Goal: Register for event/course: Sign up to attend an event or enroll in a course

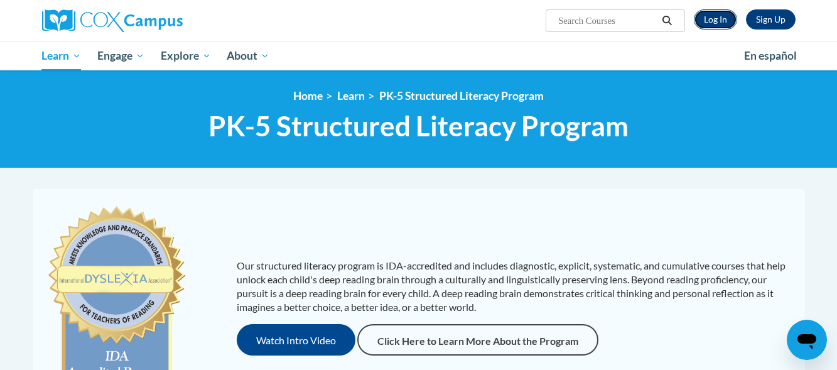
click at [715, 16] on link "Log In" at bounding box center [715, 19] width 43 height 20
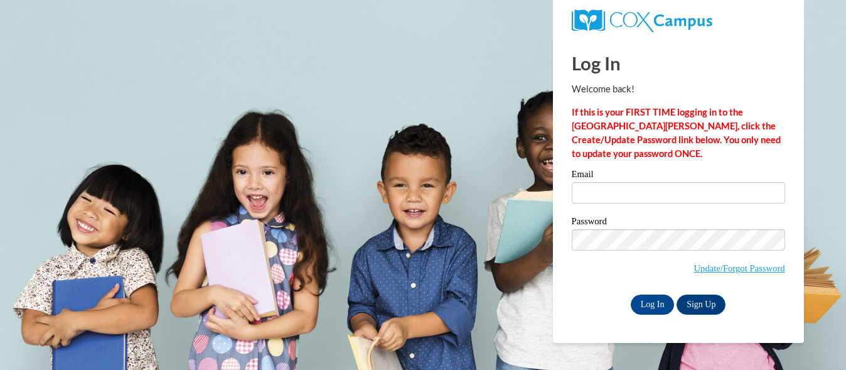
type input "jgerou@kusd.edu"
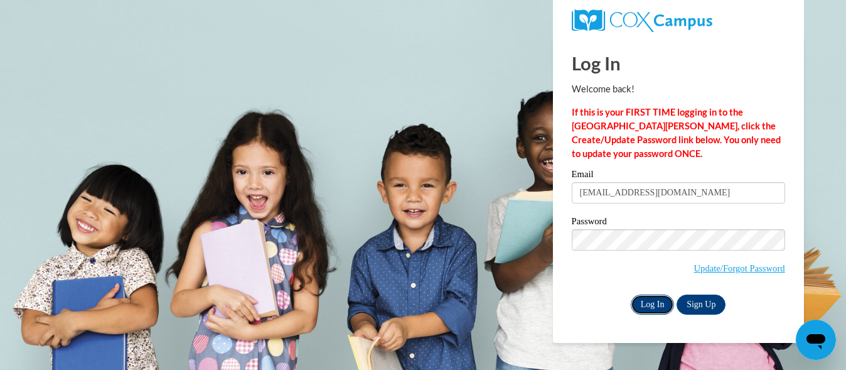
click at [653, 303] on input "Log In" at bounding box center [653, 304] width 44 height 20
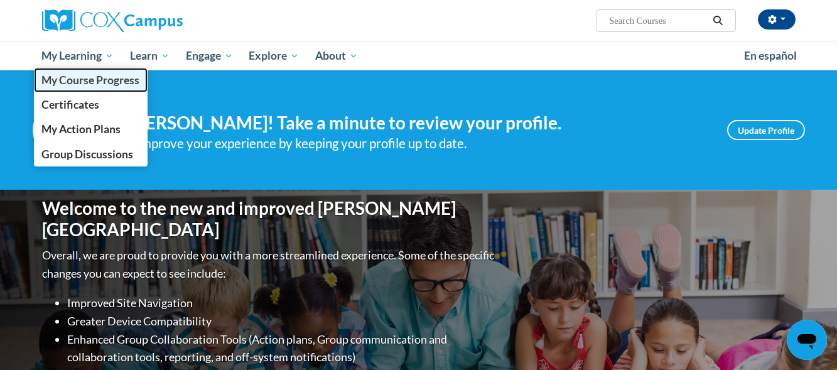
click at [85, 87] on span "My Course Progress" at bounding box center [90, 79] width 98 height 13
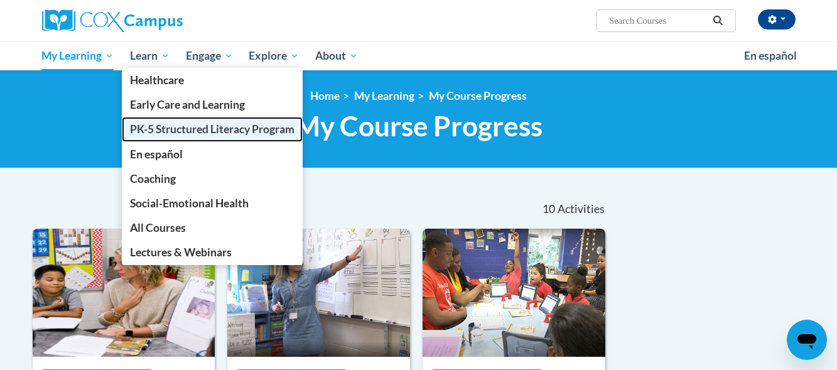
click at [176, 123] on span "PK-5 Structured Literacy Program" at bounding box center [212, 128] width 164 height 13
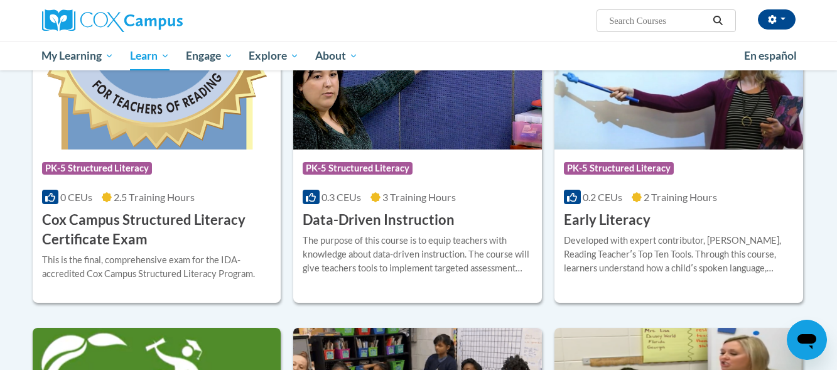
scroll to position [458, 0]
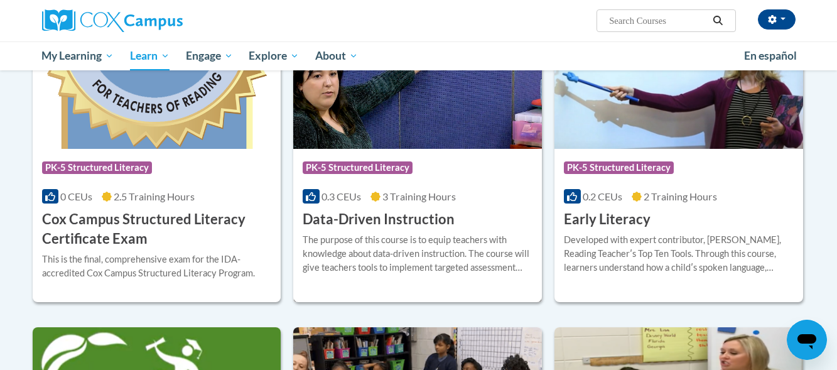
click at [373, 215] on h3 "Data-Driven Instruction" at bounding box center [379, 219] width 152 height 19
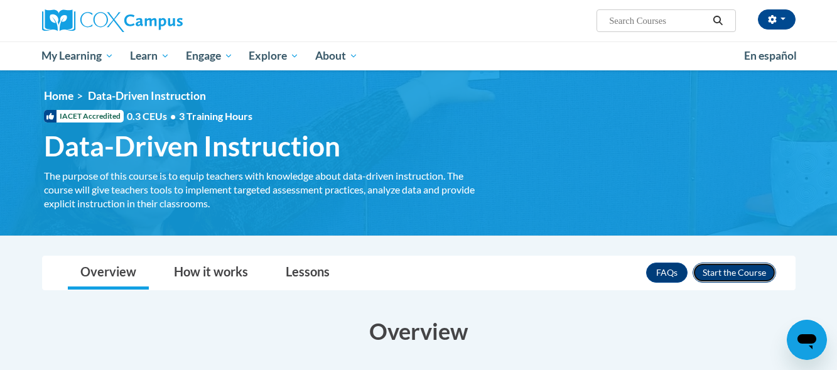
click at [734, 276] on button "Enroll" at bounding box center [733, 272] width 83 height 20
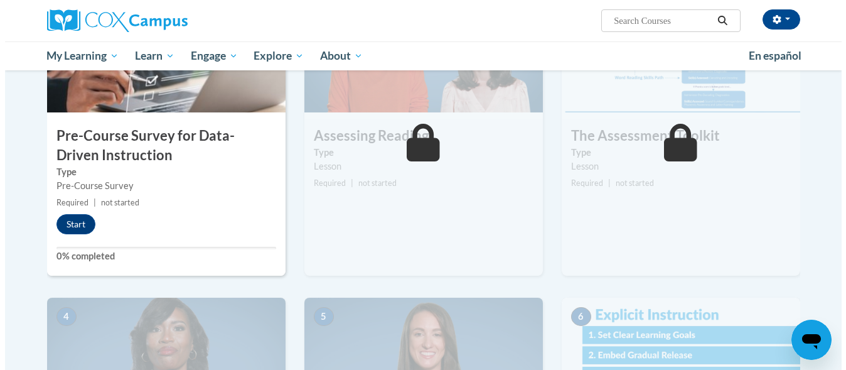
scroll to position [353, 0]
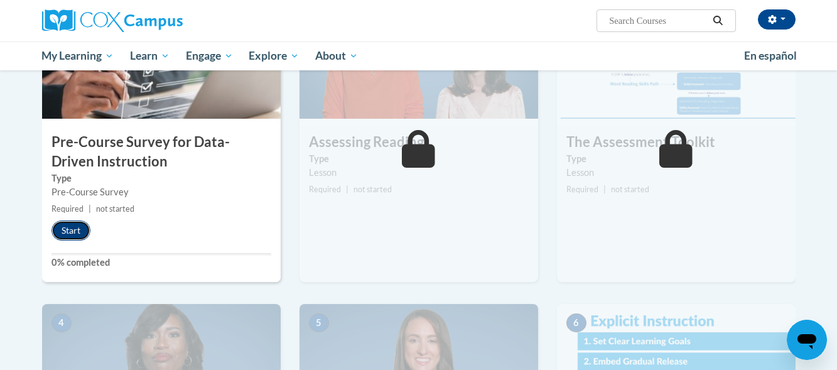
click at [77, 230] on button "Start" at bounding box center [70, 230] width 39 height 20
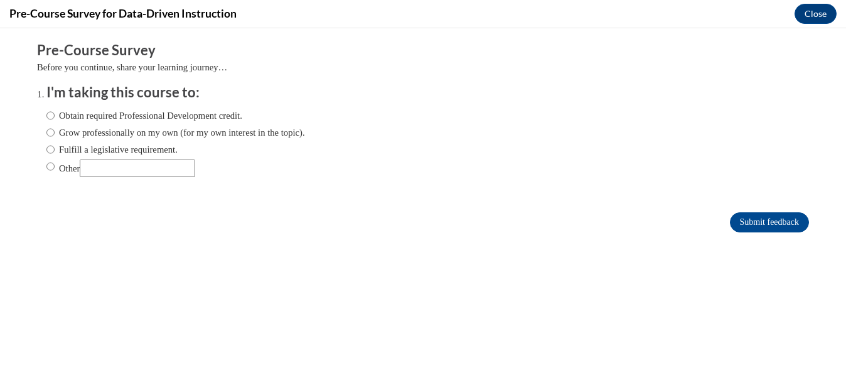
scroll to position [0, 0]
click at [46, 153] on input "Fulfill a legislative requirement." at bounding box center [50, 149] width 8 height 14
radio input "true"
click at [745, 214] on input "Submit feedback" at bounding box center [769, 222] width 79 height 20
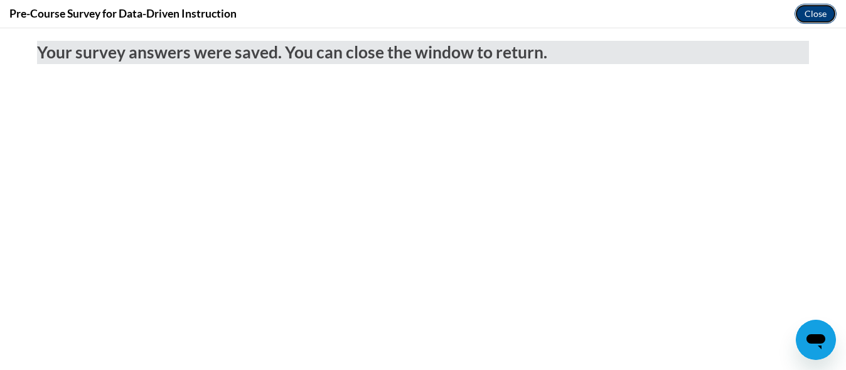
click at [818, 19] on button "Close" at bounding box center [816, 14] width 42 height 20
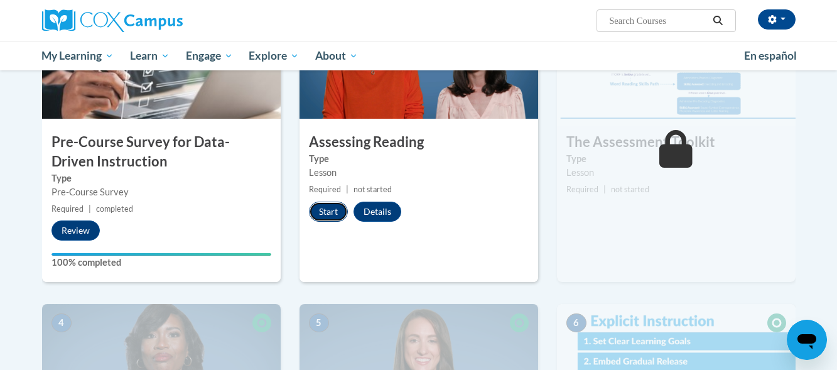
click at [329, 212] on button "Start" at bounding box center [328, 211] width 39 height 20
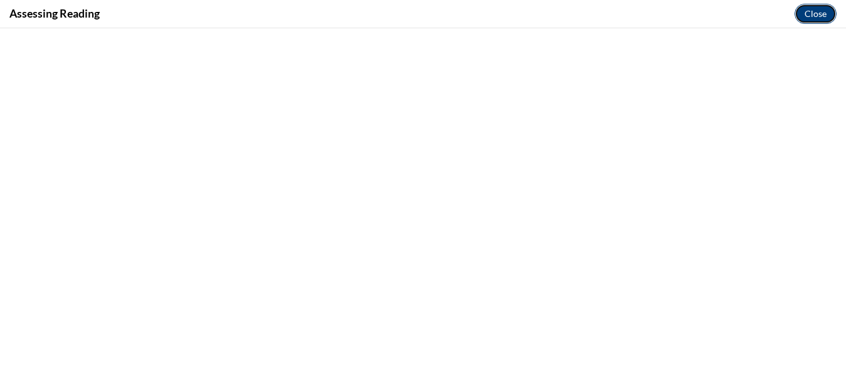
click at [807, 17] on button "Close" at bounding box center [816, 14] width 42 height 20
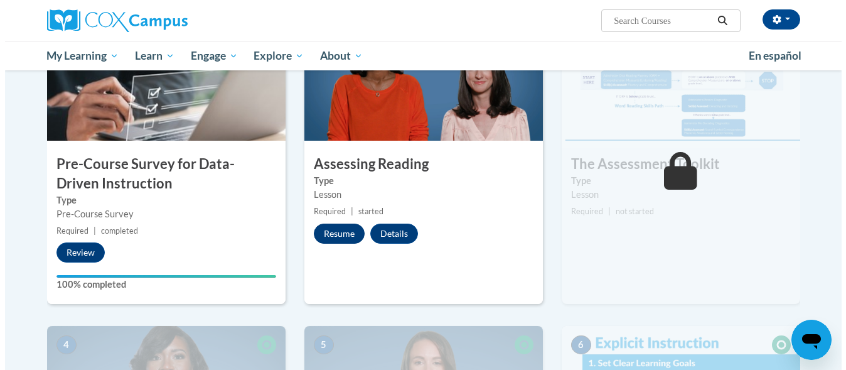
scroll to position [335, 0]
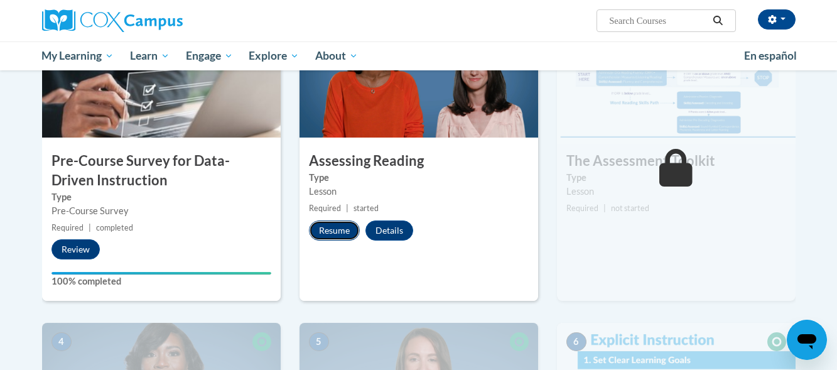
click at [332, 232] on button "Resume" at bounding box center [334, 230] width 51 height 20
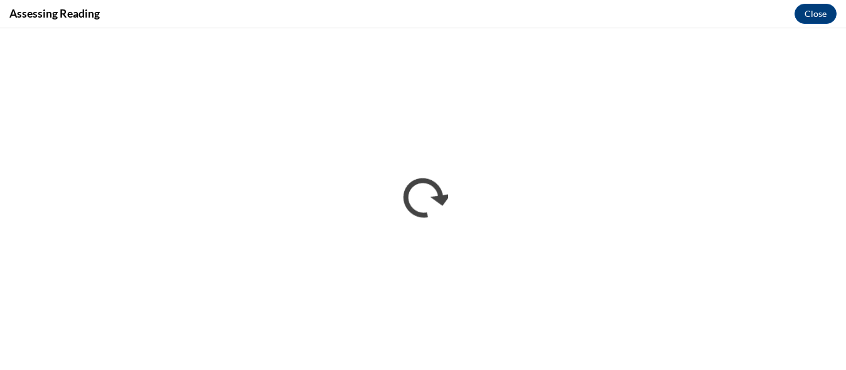
scroll to position [0, 0]
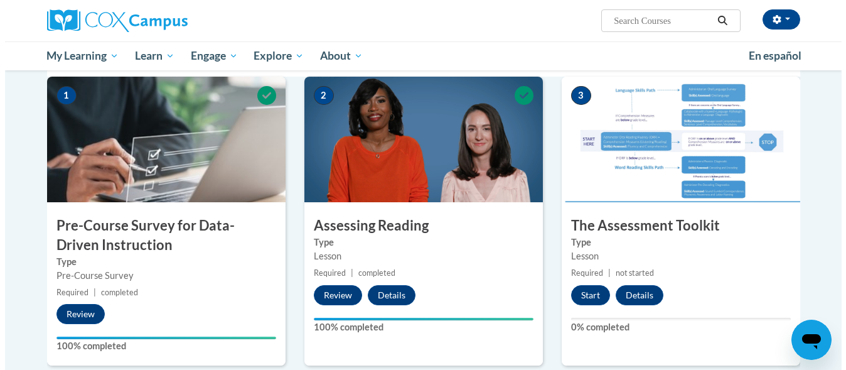
scroll to position [271, 0]
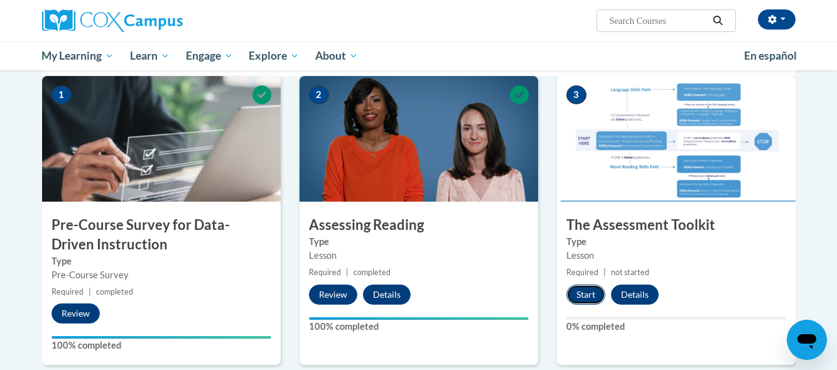
click at [583, 293] on button "Start" at bounding box center [585, 294] width 39 height 20
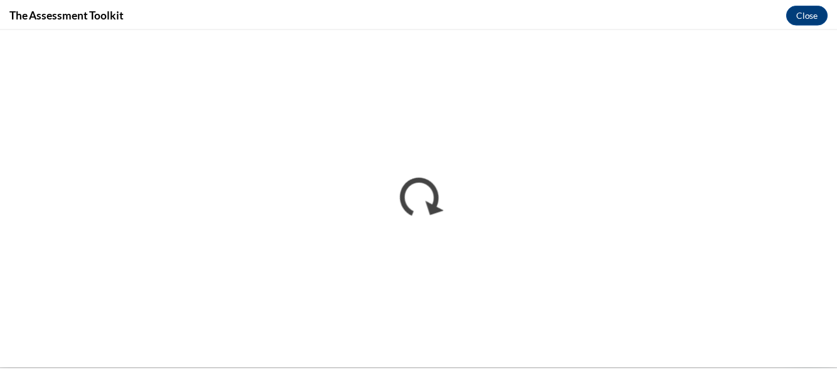
scroll to position [0, 0]
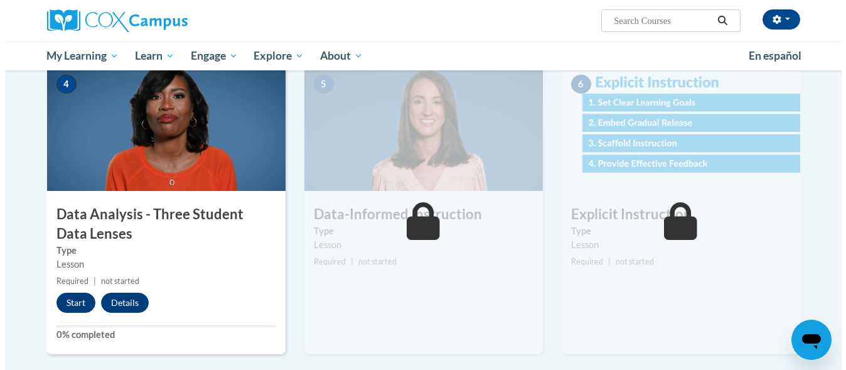
scroll to position [593, 0]
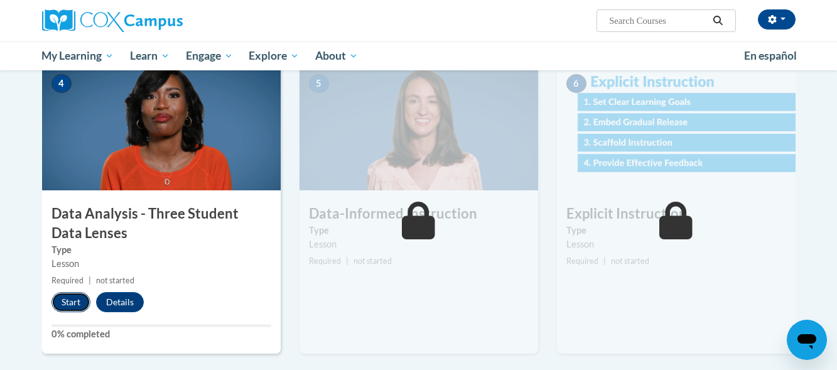
click at [72, 303] on button "Start" at bounding box center [70, 302] width 39 height 20
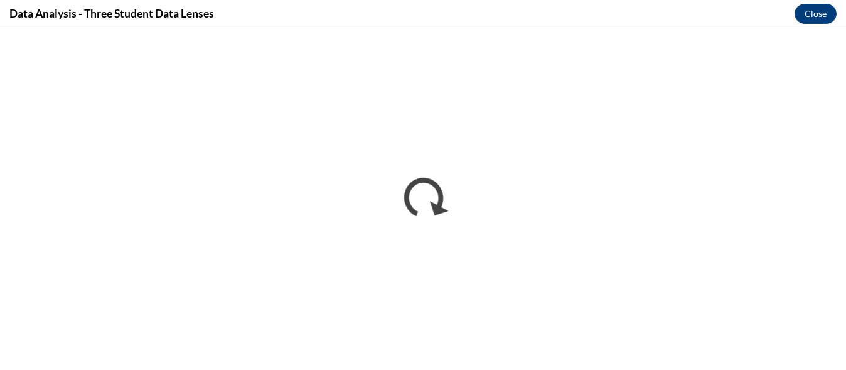
scroll to position [0, 0]
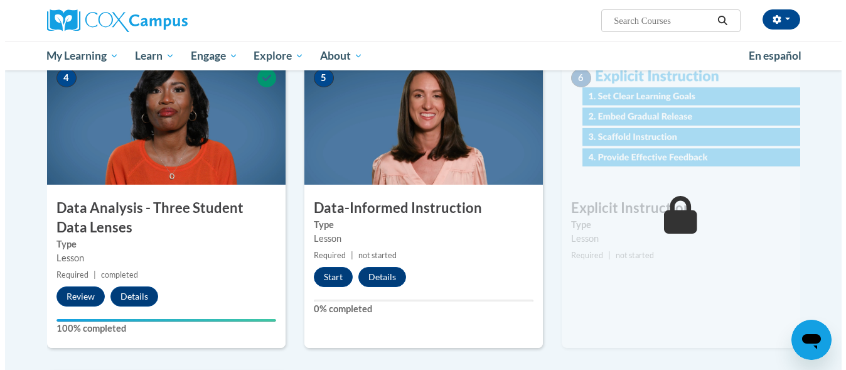
scroll to position [602, 0]
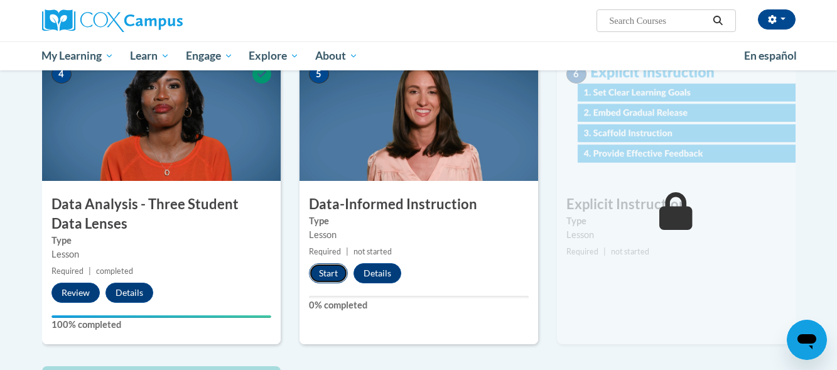
click at [328, 272] on button "Start" at bounding box center [328, 273] width 39 height 20
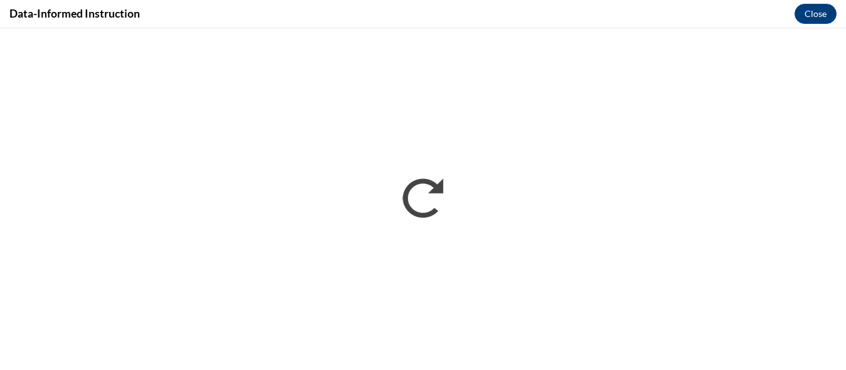
scroll to position [0, 0]
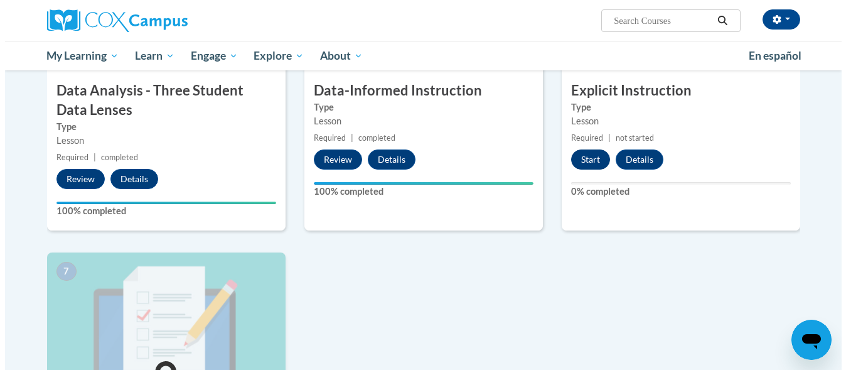
scroll to position [711, 0]
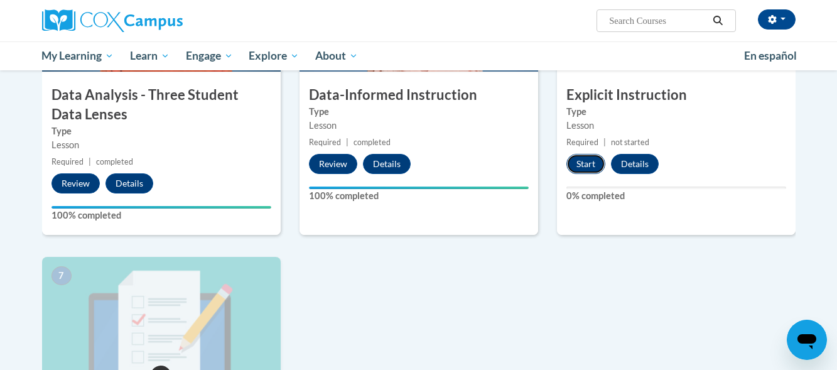
click at [583, 167] on button "Start" at bounding box center [585, 164] width 39 height 20
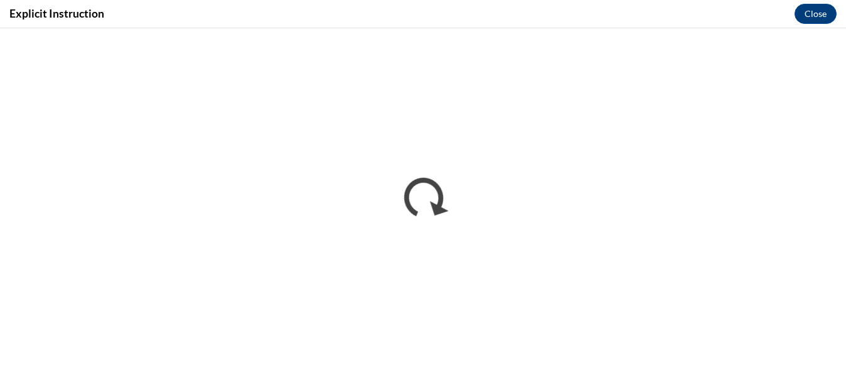
scroll to position [0, 0]
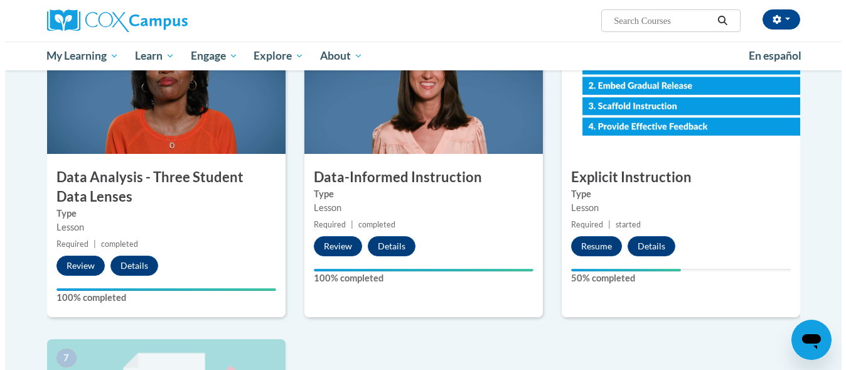
scroll to position [629, 0]
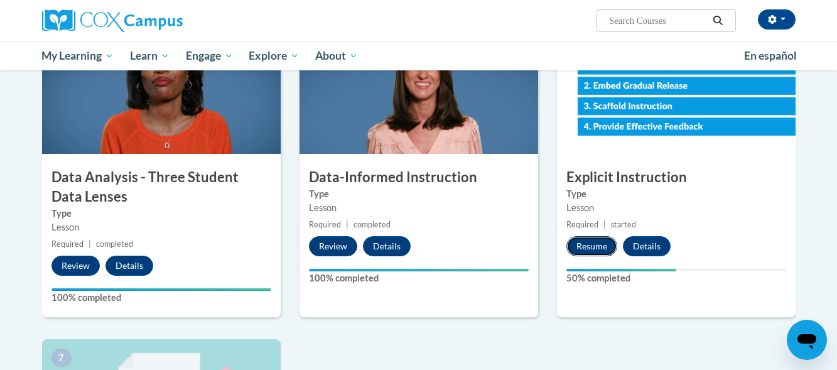
click at [591, 242] on button "Resume" at bounding box center [591, 246] width 51 height 20
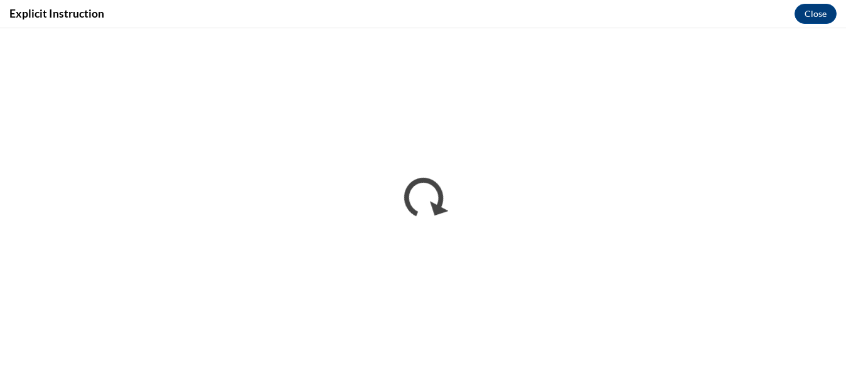
scroll to position [0, 0]
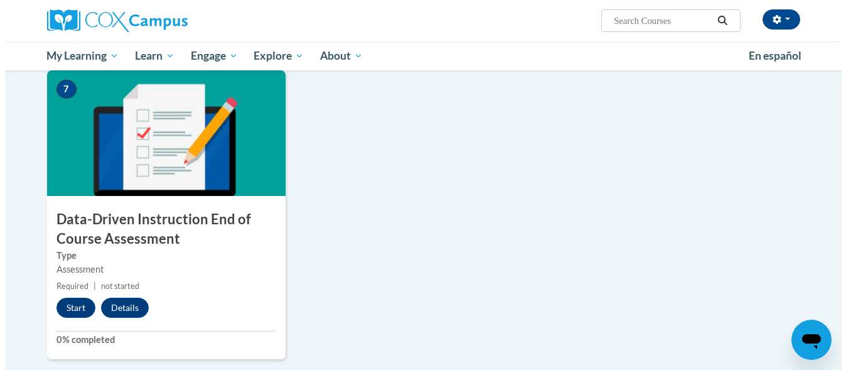
scroll to position [899, 0]
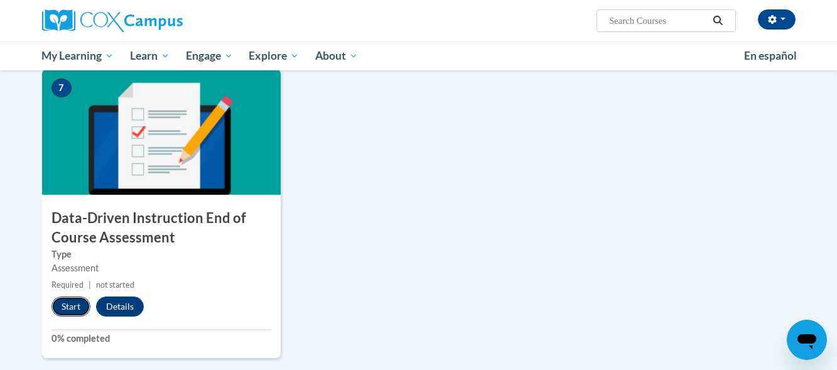
click at [80, 304] on button "Start" at bounding box center [70, 306] width 39 height 20
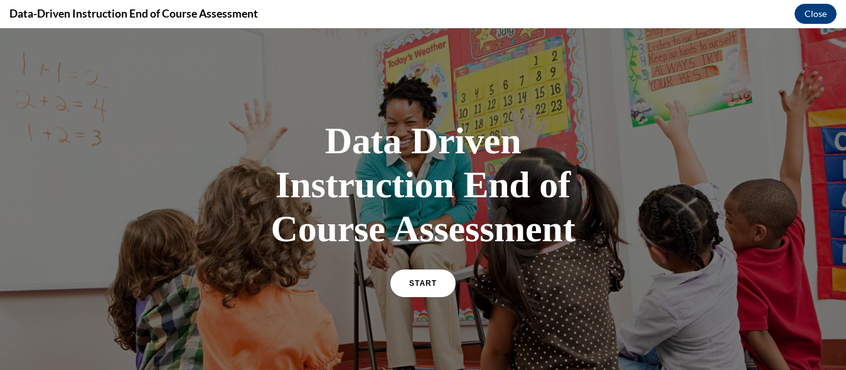
scroll to position [0, 0]
click at [416, 282] on span "START" at bounding box center [423, 283] width 29 height 9
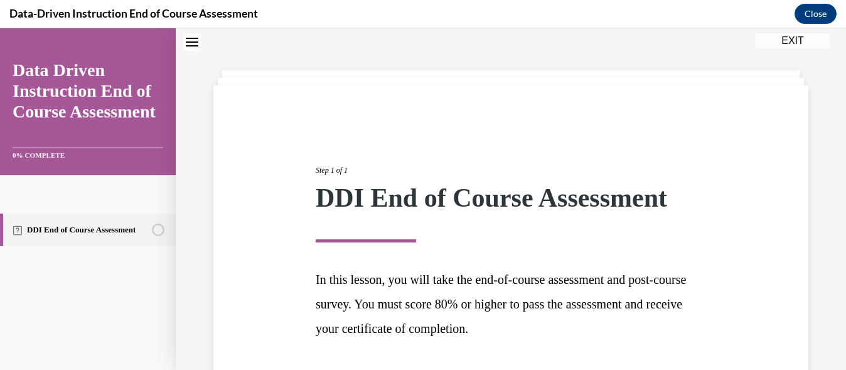
scroll to position [135, 0]
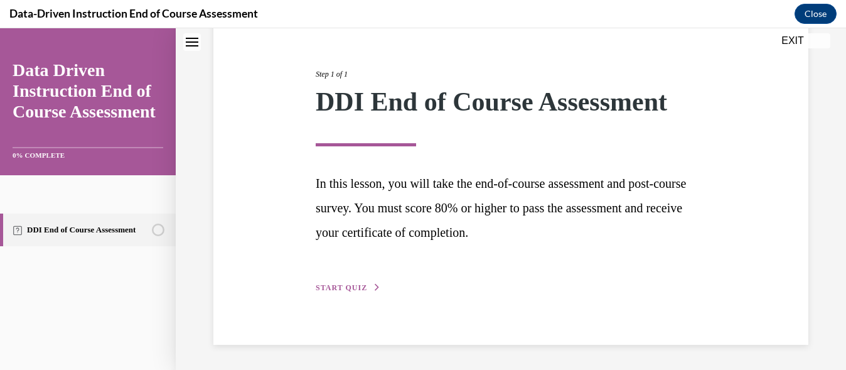
click at [360, 293] on button "START QUIZ" at bounding box center [348, 287] width 65 height 11
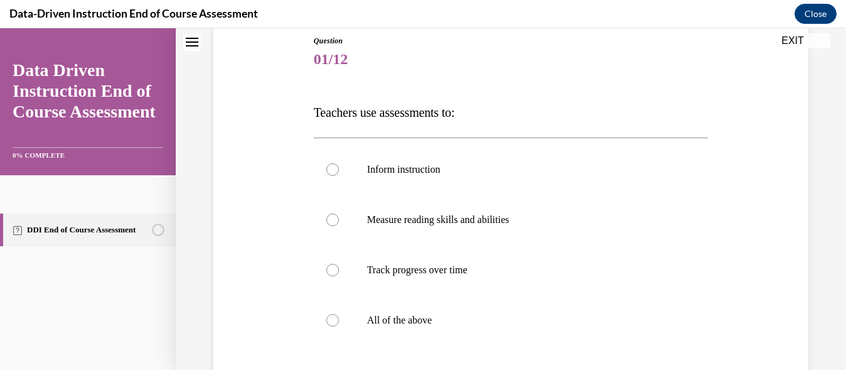
scroll to position [140, 0]
click at [331, 314] on div at bounding box center [332, 319] width 13 height 13
click at [331, 314] on input "All of the above" at bounding box center [332, 319] width 13 height 13
radio input "true"
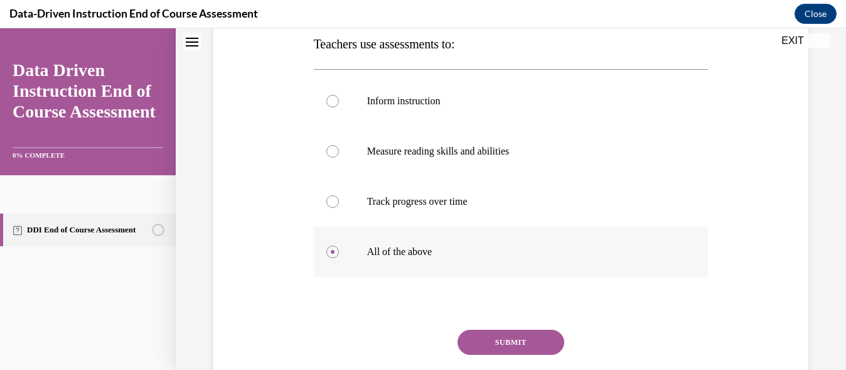
scroll to position [208, 0]
click at [498, 346] on button "SUBMIT" at bounding box center [511, 341] width 107 height 25
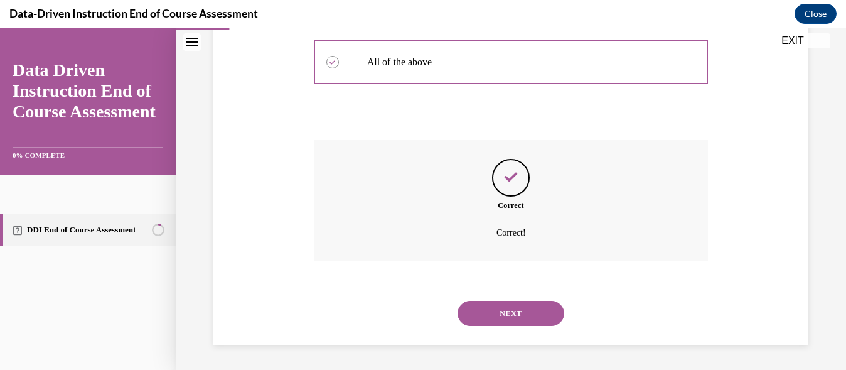
click at [508, 307] on button "NEXT" at bounding box center [511, 313] width 107 height 25
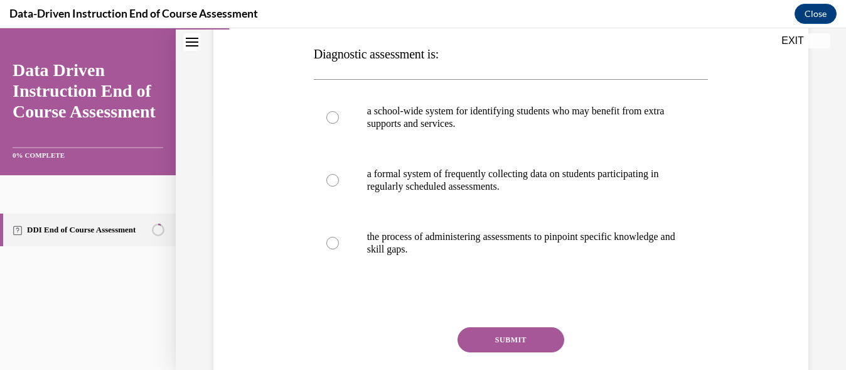
scroll to position [198, 0]
click at [329, 245] on div at bounding box center [332, 242] width 13 height 13
click at [329, 245] on input "the process of administering assessments to pinpoint specific knowledge and ski…" at bounding box center [332, 242] width 13 height 13
radio input "true"
click at [502, 333] on button "SUBMIT" at bounding box center [511, 338] width 107 height 25
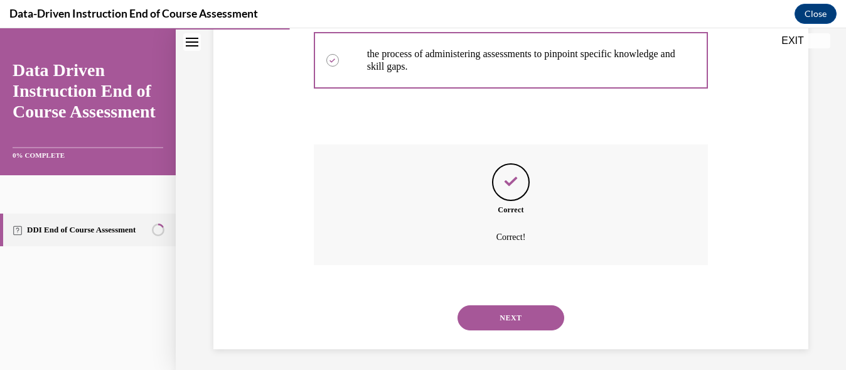
click at [507, 322] on button "NEXT" at bounding box center [511, 317] width 107 height 25
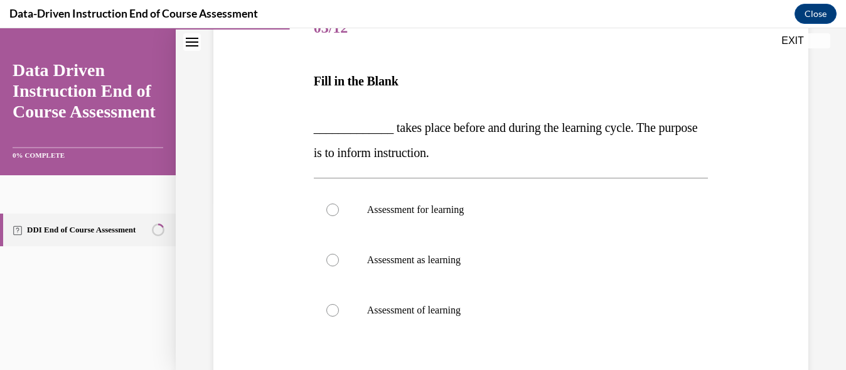
scroll to position [172, 0]
click at [333, 208] on div at bounding box center [332, 208] width 13 height 13
click at [333, 208] on input "Assessment for learning" at bounding box center [332, 208] width 13 height 13
radio input "true"
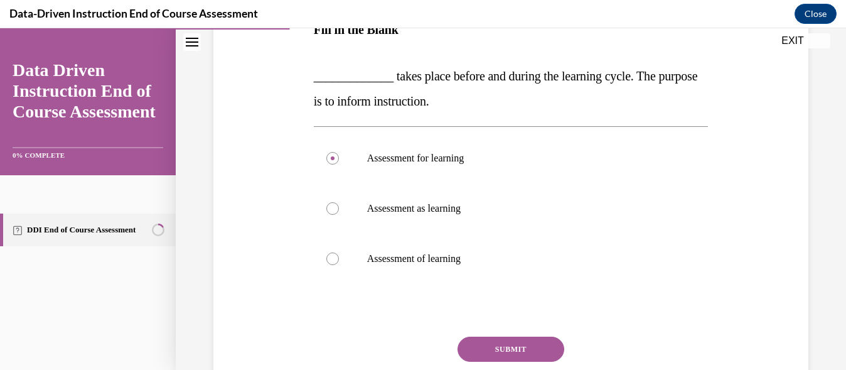
scroll to position [223, 0]
click at [511, 343] on button "SUBMIT" at bounding box center [511, 348] width 107 height 25
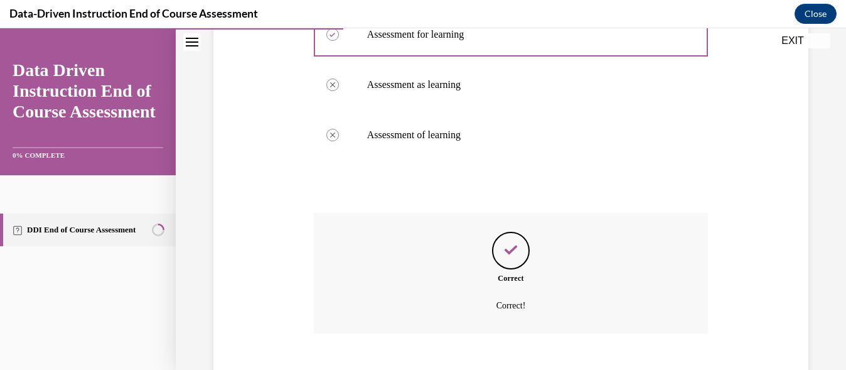
scroll to position [419, 0]
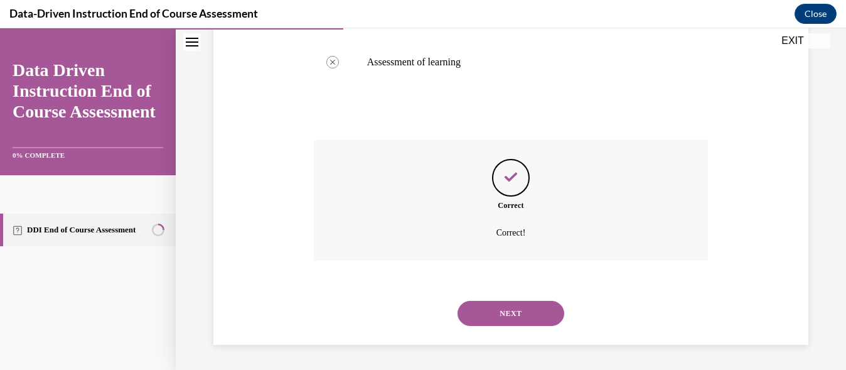
click at [505, 299] on div "NEXT" at bounding box center [511, 313] width 395 height 50
click at [508, 318] on button "NEXT" at bounding box center [511, 313] width 107 height 25
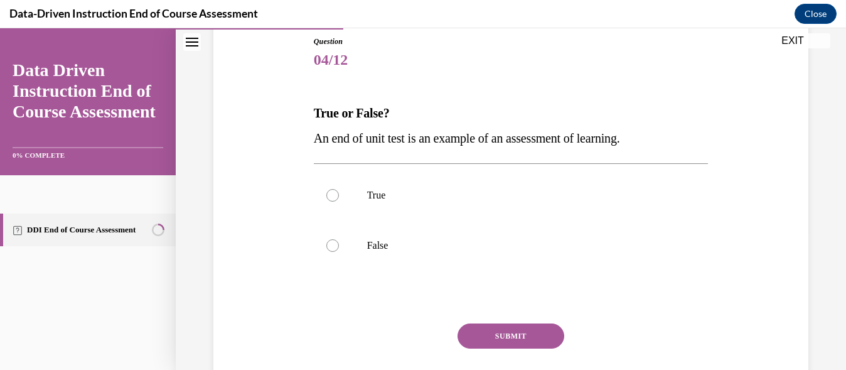
scroll to position [139, 0]
click at [341, 243] on label "False" at bounding box center [511, 245] width 395 height 50
click at [339, 243] on input "False" at bounding box center [332, 245] width 13 height 13
radio input "true"
click at [331, 191] on div at bounding box center [332, 194] width 13 height 13
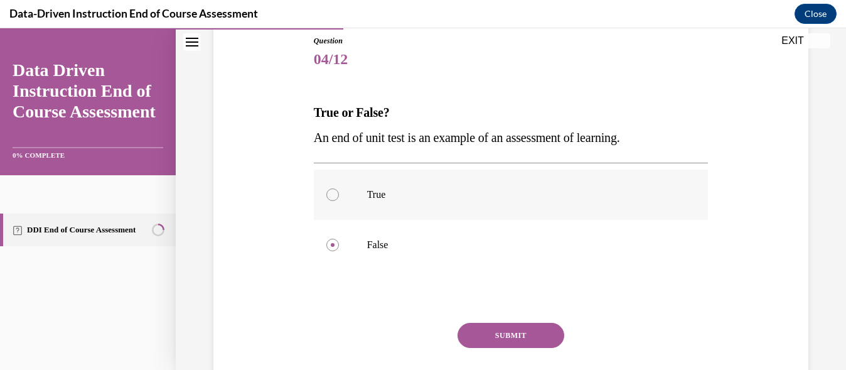
click at [331, 191] on input "True" at bounding box center [332, 194] width 13 height 13
radio input "true"
click at [506, 329] on button "SUBMIT" at bounding box center [511, 335] width 107 height 25
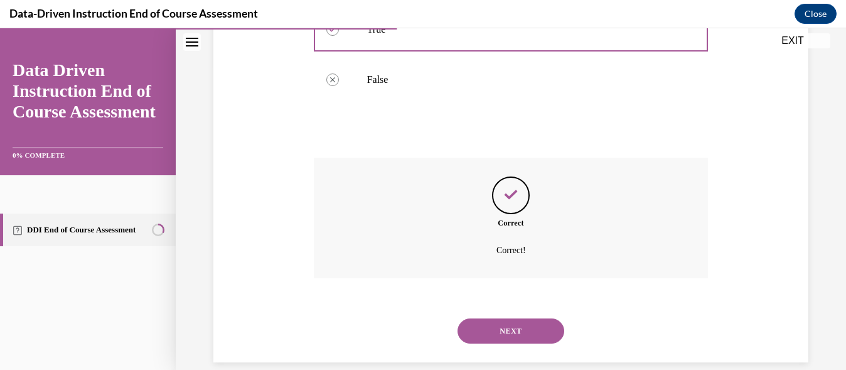
click at [506, 329] on button "NEXT" at bounding box center [511, 330] width 107 height 25
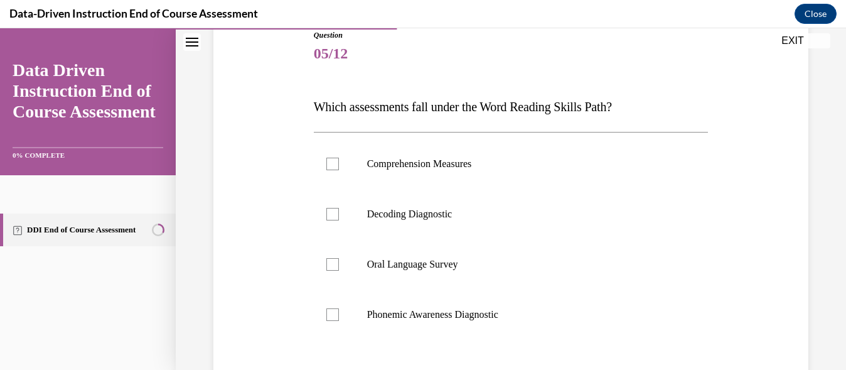
scroll to position [148, 0]
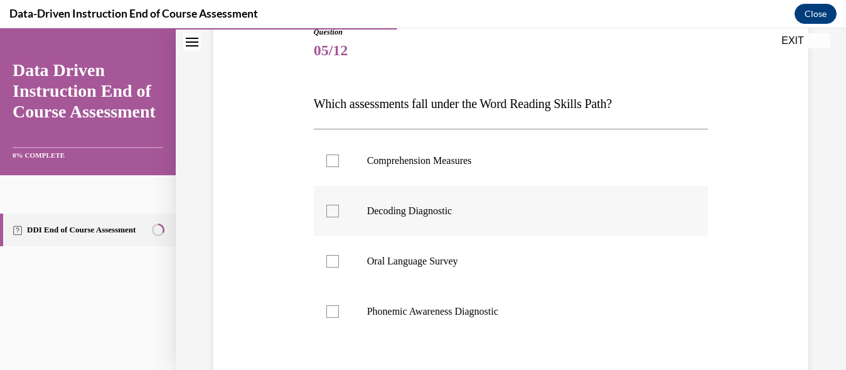
click at [326, 211] on div at bounding box center [332, 211] width 13 height 13
click at [326, 211] on input "Decoding Diagnostic" at bounding box center [332, 211] width 13 height 13
checkbox input "true"
click at [335, 307] on div at bounding box center [332, 311] width 13 height 13
click at [335, 307] on input "Phonemic Awareness Diagnostic" at bounding box center [332, 311] width 13 height 13
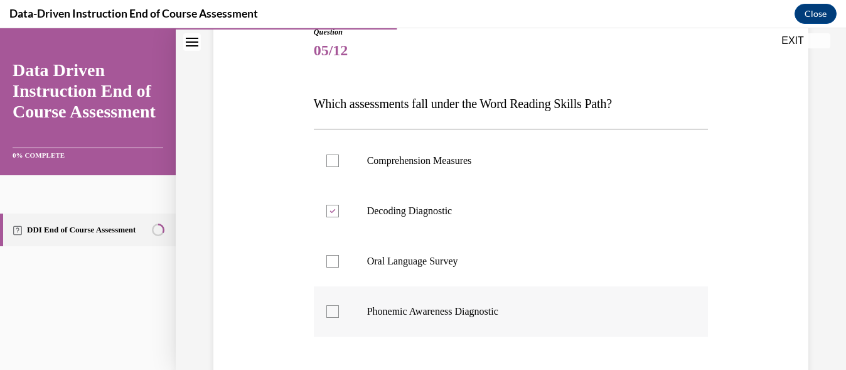
checkbox input "true"
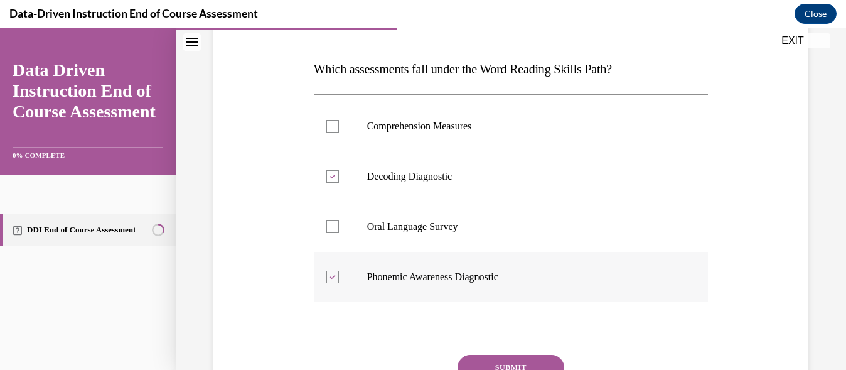
scroll to position [188, 0]
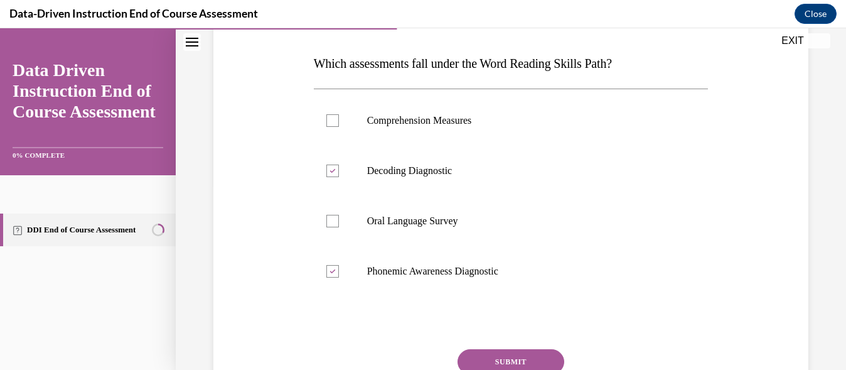
click at [502, 358] on button "SUBMIT" at bounding box center [511, 361] width 107 height 25
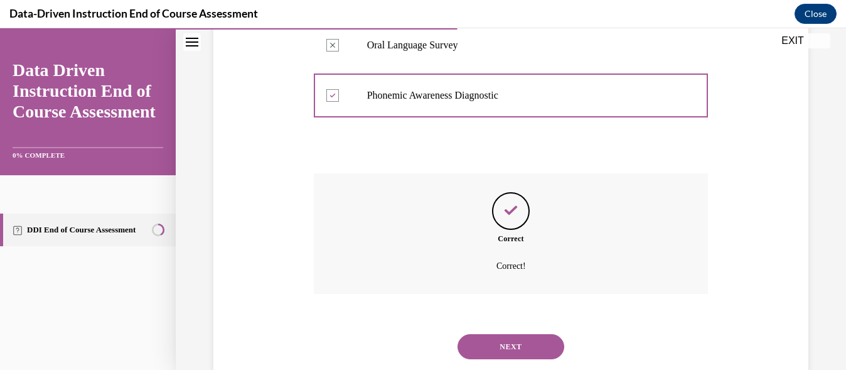
scroll to position [397, 0]
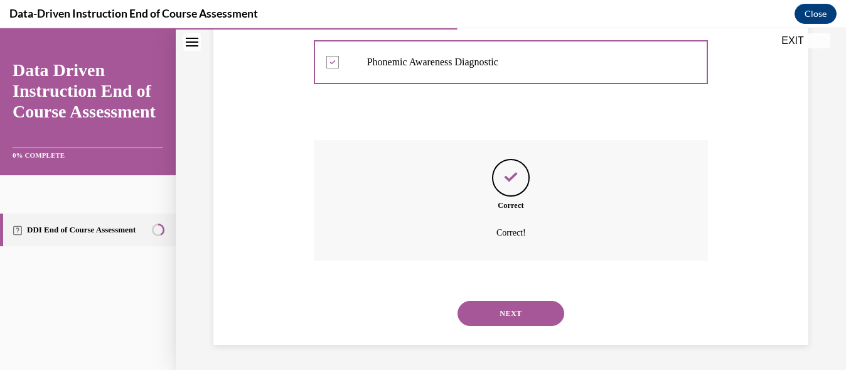
click at [499, 318] on button "NEXT" at bounding box center [511, 313] width 107 height 25
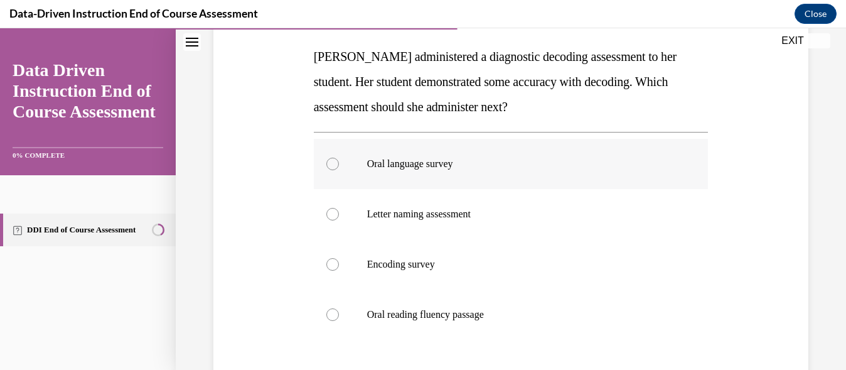
scroll to position [196, 0]
click at [328, 324] on label "Oral reading fluency passage" at bounding box center [511, 314] width 395 height 50
click at [328, 320] on input "Oral reading fluency passage" at bounding box center [332, 314] width 13 height 13
radio input "true"
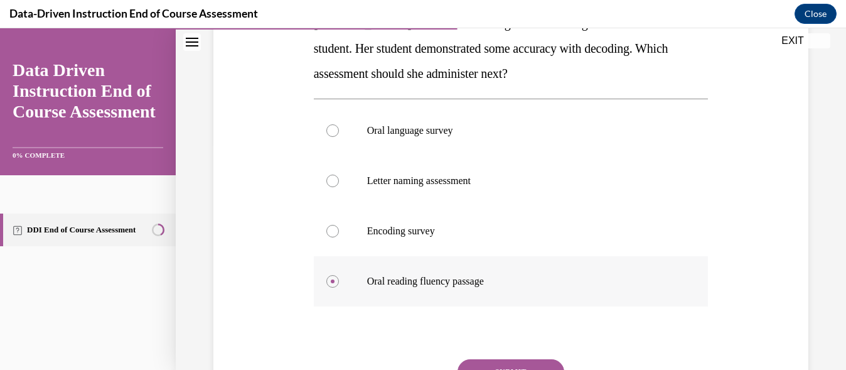
scroll to position [231, 0]
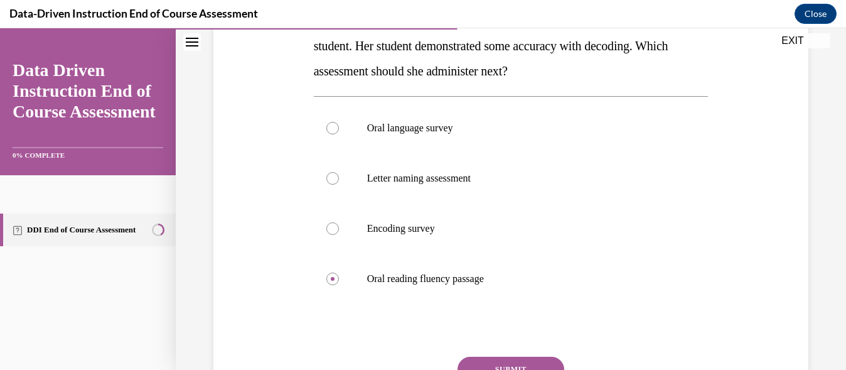
click at [506, 360] on button "SUBMIT" at bounding box center [511, 369] width 107 height 25
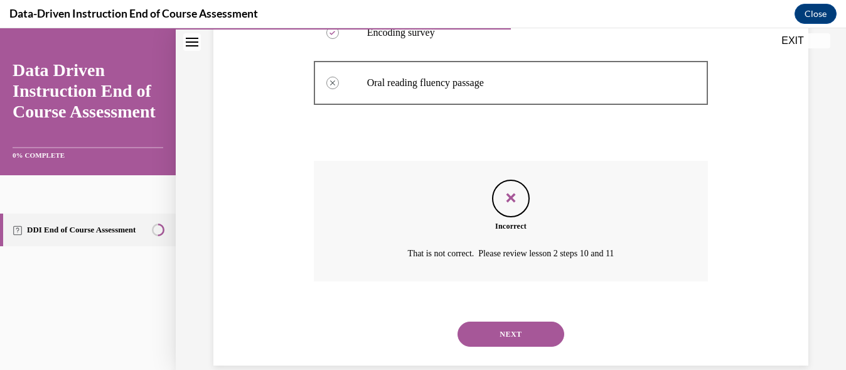
scroll to position [427, 0]
click at [512, 326] on button "NEXT" at bounding box center [511, 333] width 107 height 25
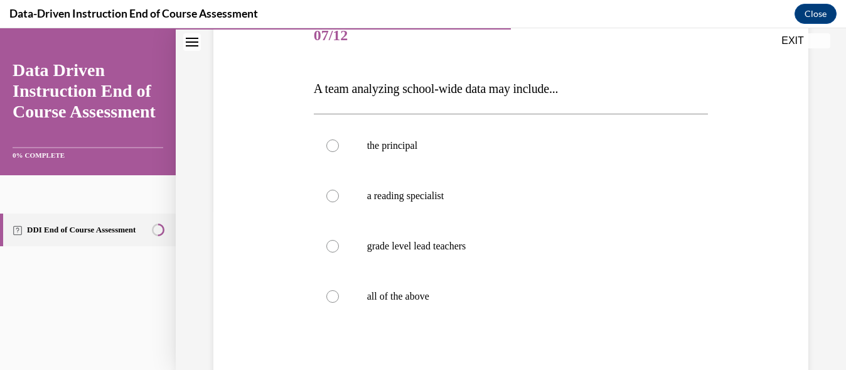
scroll to position [164, 0]
click at [334, 295] on div at bounding box center [332, 295] width 13 height 13
click at [334, 295] on input "all of the above" at bounding box center [332, 295] width 13 height 13
radio input "true"
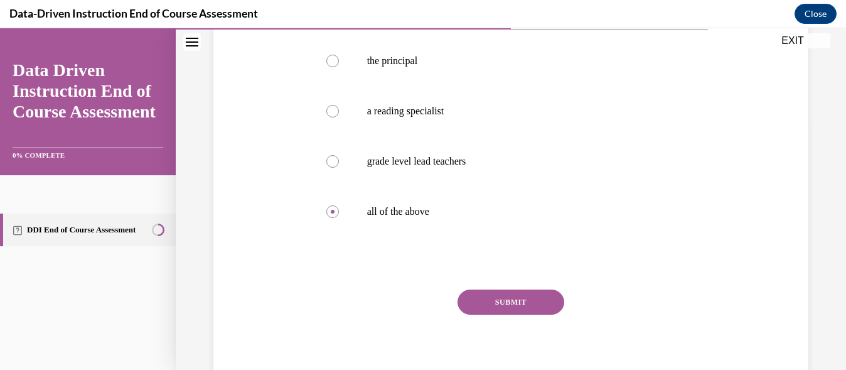
scroll to position [249, 0]
click at [508, 303] on button "SUBMIT" at bounding box center [511, 301] width 107 height 25
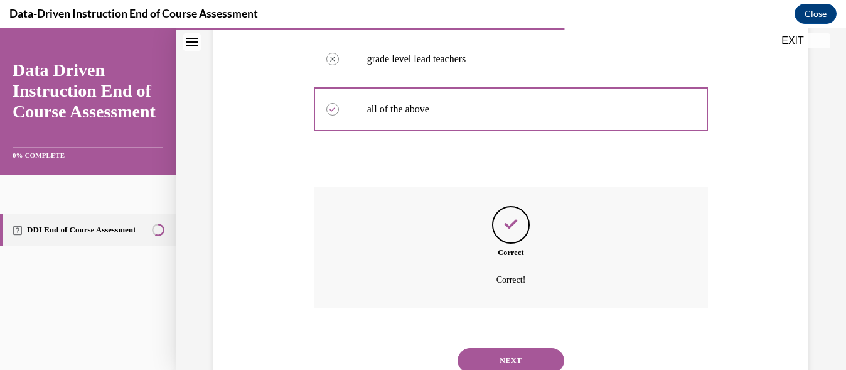
click at [508, 355] on button "NEXT" at bounding box center [511, 360] width 107 height 25
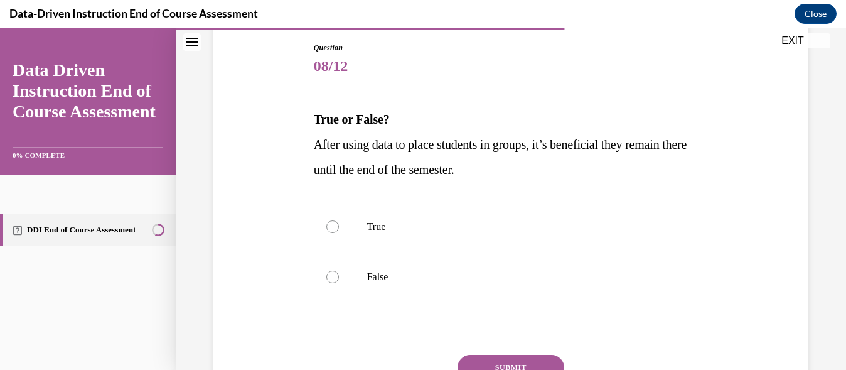
scroll to position [133, 0]
click at [353, 278] on label "False" at bounding box center [511, 276] width 395 height 50
click at [339, 278] on input "False" at bounding box center [332, 276] width 13 height 13
radio input "true"
click at [507, 362] on button "SUBMIT" at bounding box center [511, 366] width 107 height 25
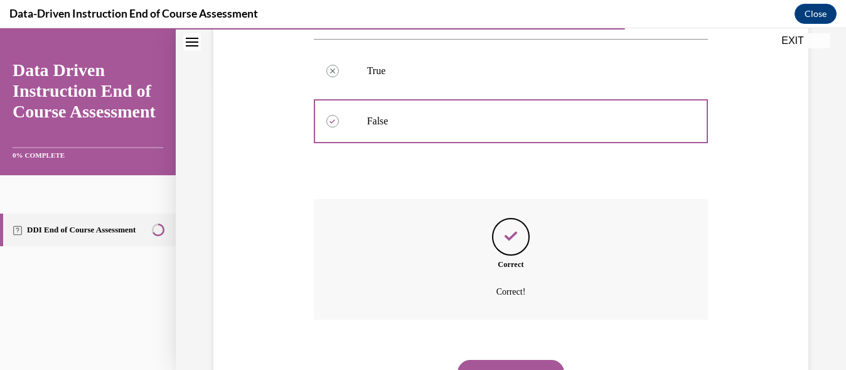
scroll to position [289, 0]
click at [505, 357] on div "NEXT" at bounding box center [511, 371] width 395 height 50
click at [506, 365] on button "NEXT" at bounding box center [511, 371] width 107 height 25
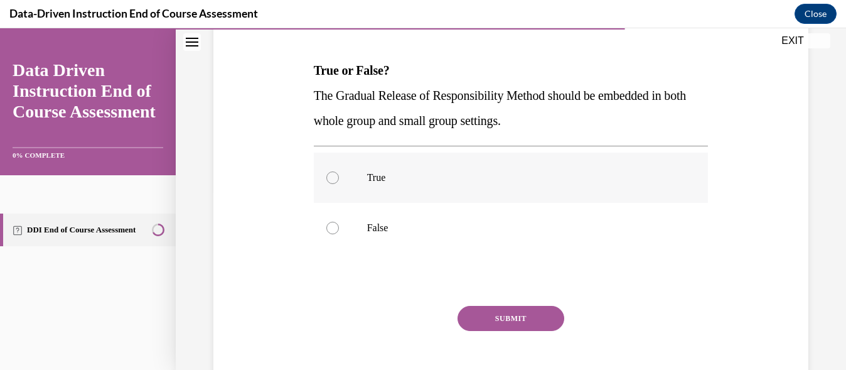
scroll to position [182, 0]
click at [332, 174] on div at bounding box center [332, 177] width 13 height 13
click at [332, 174] on input "True" at bounding box center [332, 177] width 13 height 13
radio input "true"
click at [505, 312] on button "SUBMIT" at bounding box center [511, 317] width 107 height 25
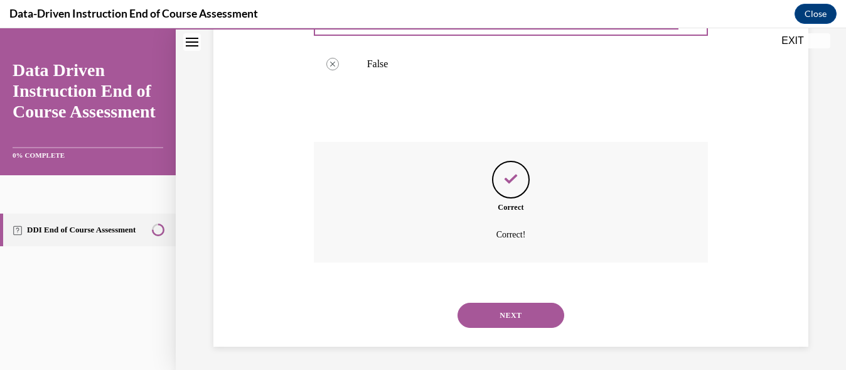
scroll to position [347, 0]
click at [507, 309] on button "NEXT" at bounding box center [511, 313] width 107 height 25
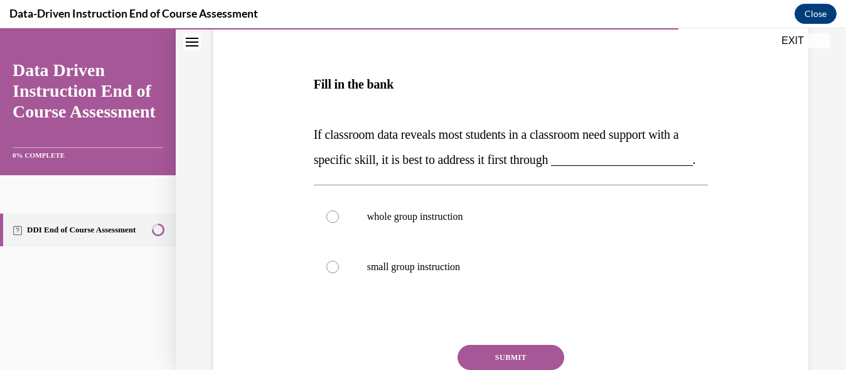
scroll to position [190, 0]
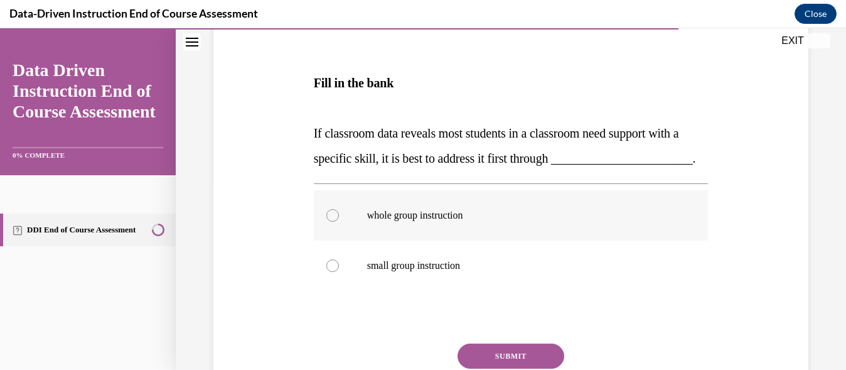
click at [414, 227] on label "whole group instruction" at bounding box center [511, 215] width 395 height 50
click at [339, 222] on input "whole group instruction" at bounding box center [332, 215] width 13 height 13
radio input "true"
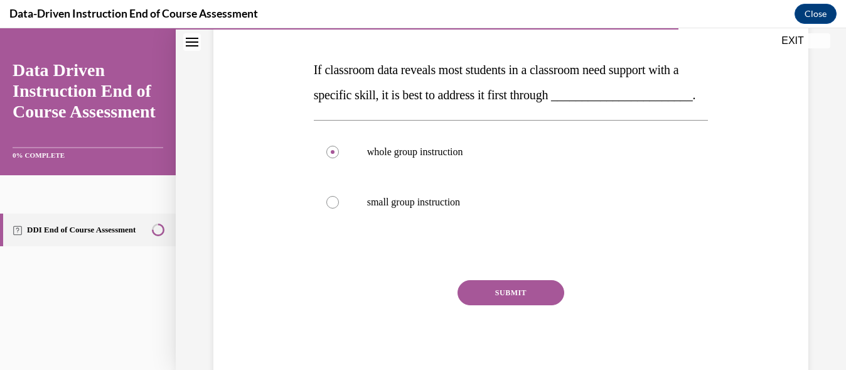
scroll to position [257, 0]
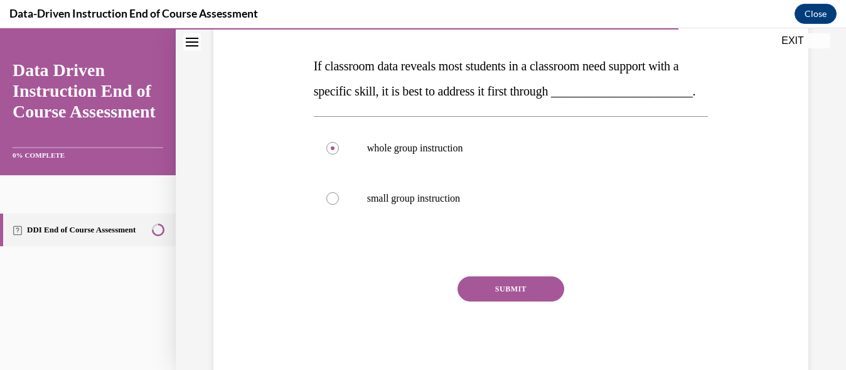
click at [500, 301] on button "SUBMIT" at bounding box center [511, 288] width 107 height 25
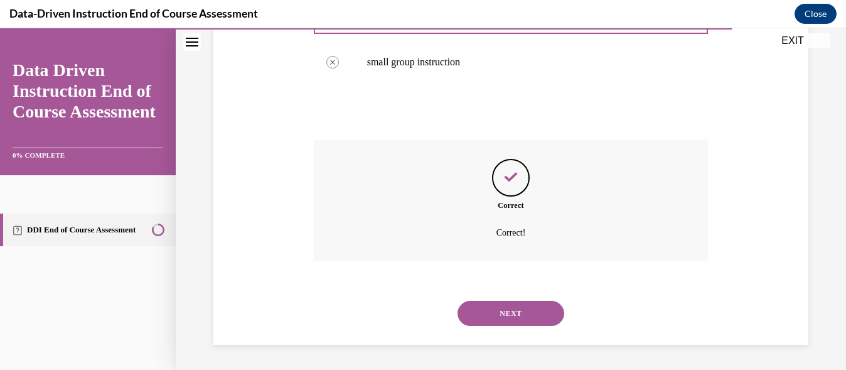
scroll to position [419, 0]
click at [508, 308] on button "NEXT" at bounding box center [511, 313] width 107 height 25
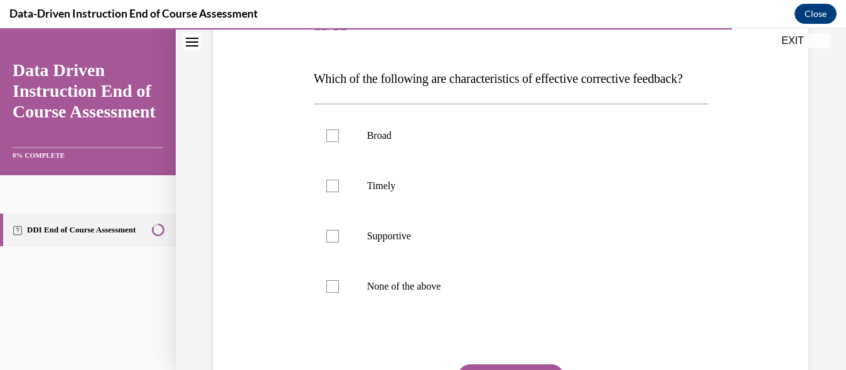
scroll to position [178, 0]
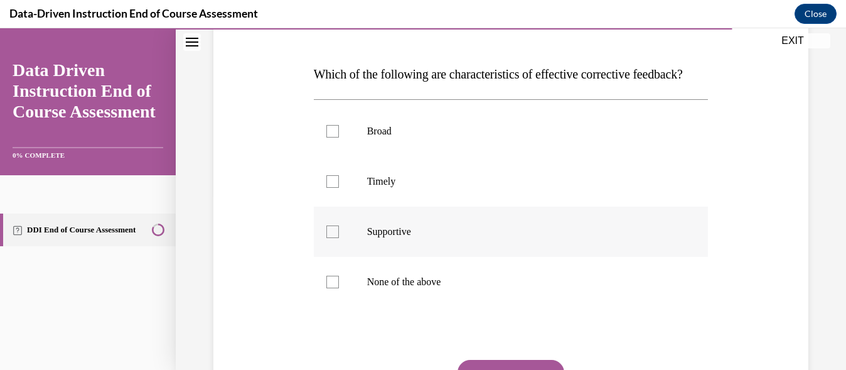
click at [331, 238] on div at bounding box center [332, 231] width 13 height 13
click at [331, 238] on input "Supportive" at bounding box center [332, 231] width 13 height 13
checkbox input "true"
click at [334, 188] on div at bounding box center [332, 181] width 13 height 13
click at [334, 188] on input "Timely" at bounding box center [332, 181] width 13 height 13
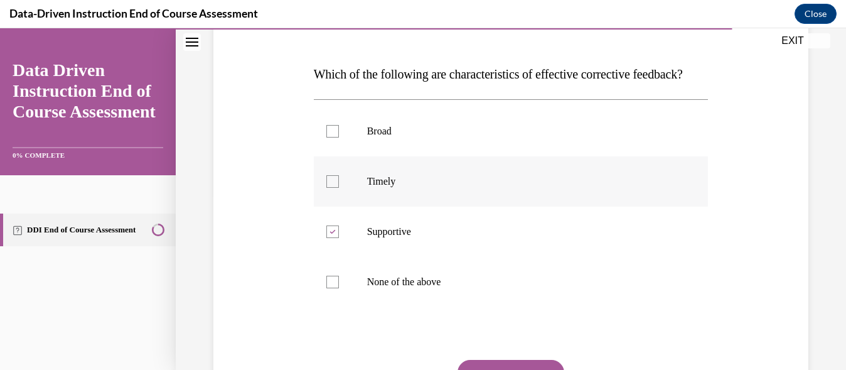
checkbox input "true"
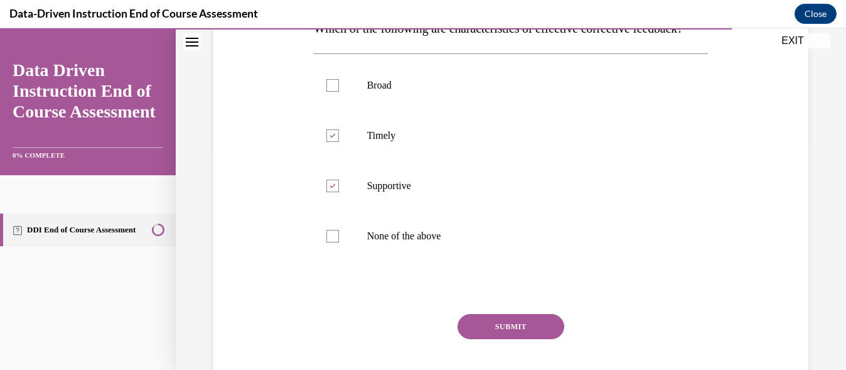
scroll to position [224, 0]
click at [509, 338] on button "SUBMIT" at bounding box center [511, 325] width 107 height 25
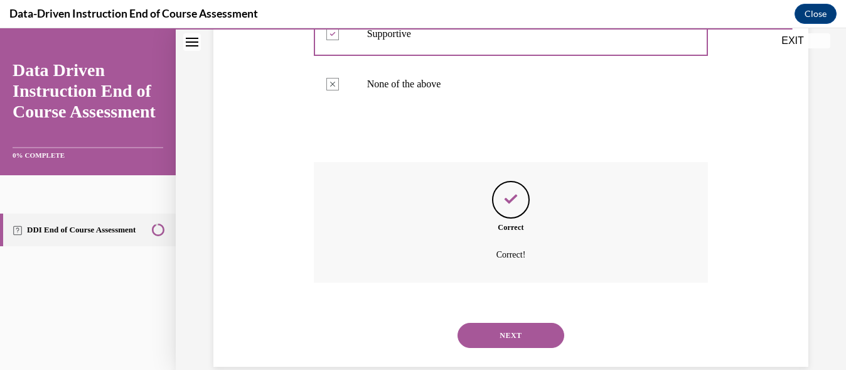
scroll to position [377, 0]
click at [509, 345] on div "NEXT" at bounding box center [511, 334] width 395 height 50
click at [510, 346] on button "NEXT" at bounding box center [511, 333] width 107 height 25
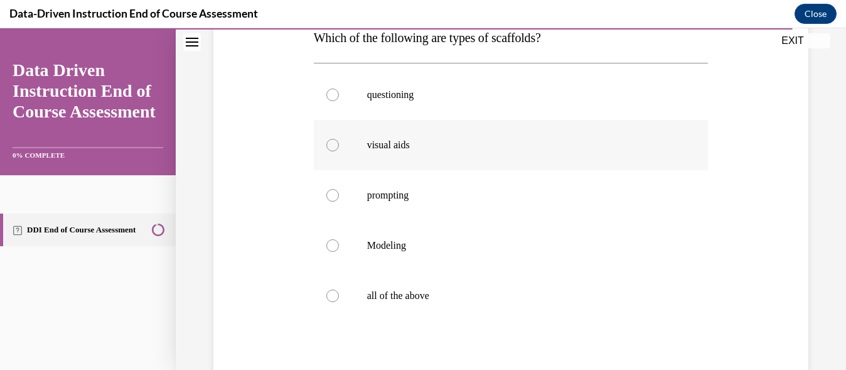
scroll to position [220, 0]
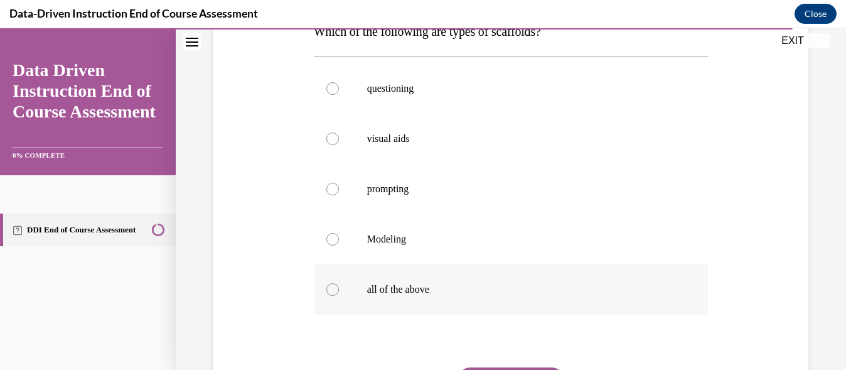
click at [336, 289] on div at bounding box center [332, 289] width 13 height 13
click at [336, 289] on input "all of the above" at bounding box center [332, 289] width 13 height 13
radio input "true"
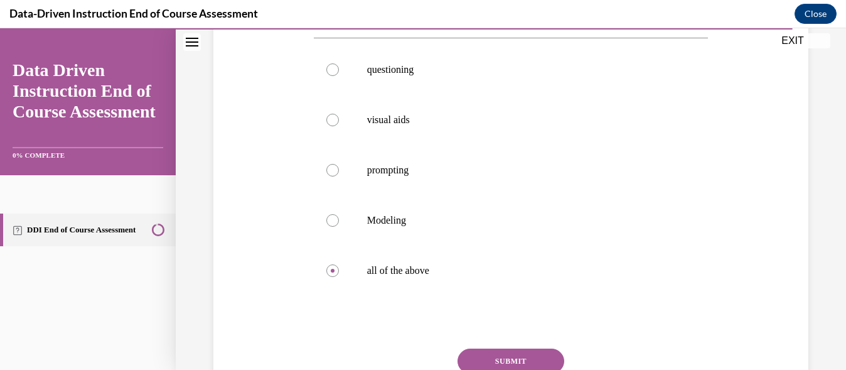
scroll to position [240, 0]
click at [501, 353] on button "SUBMIT" at bounding box center [511, 360] width 107 height 25
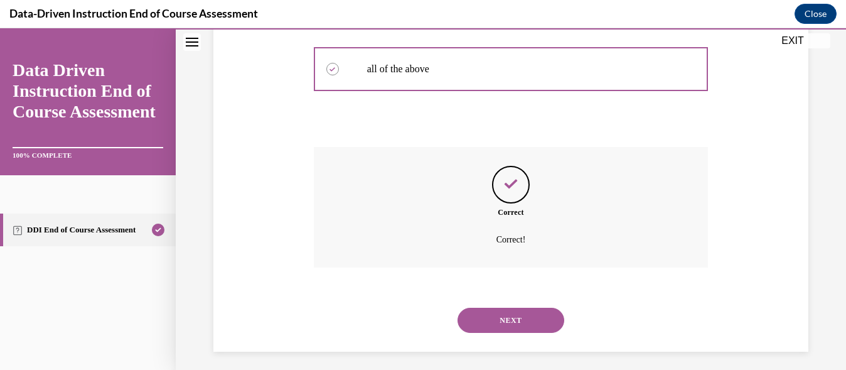
scroll to position [448, 0]
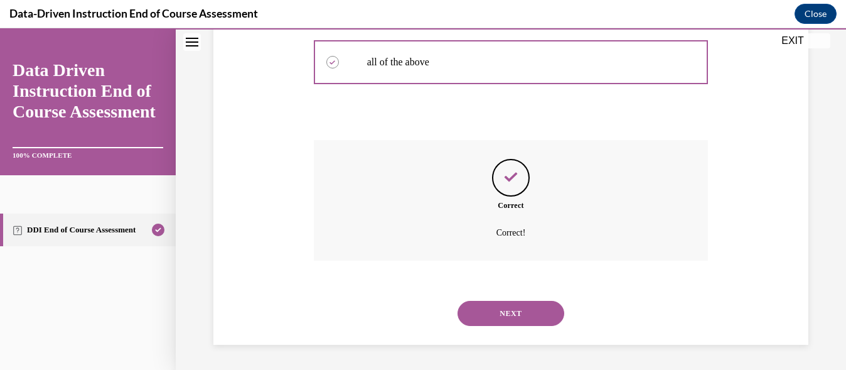
click at [504, 316] on button "NEXT" at bounding box center [511, 313] width 107 height 25
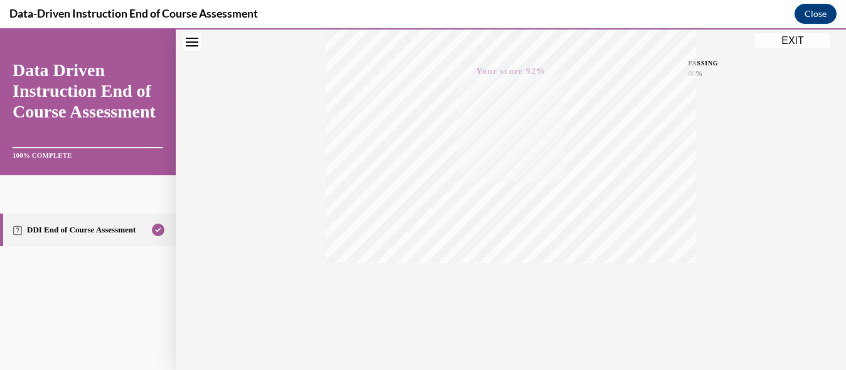
scroll to position [302, 0]
click at [790, 43] on button "EXIT" at bounding box center [792, 40] width 75 height 15
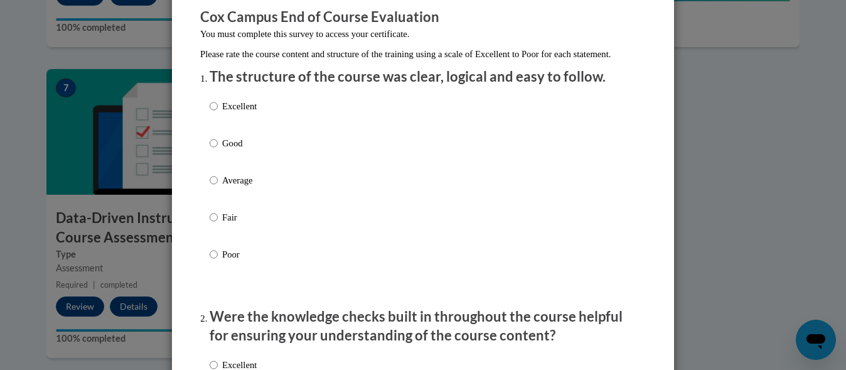
scroll to position [113, 0]
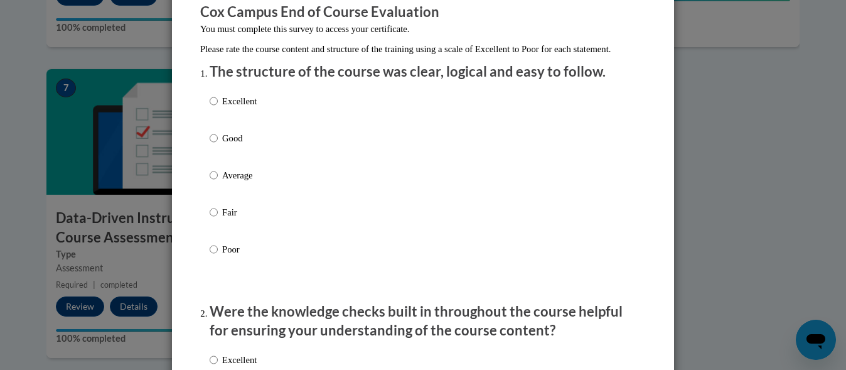
click at [222, 182] on p "Average" at bounding box center [239, 175] width 35 height 14
click at [218, 182] on input "Average" at bounding box center [214, 175] width 8 height 14
radio input "true"
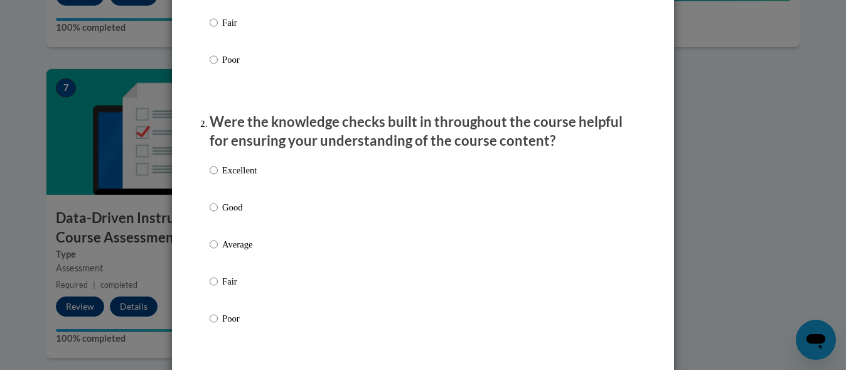
scroll to position [303, 0]
click at [226, 250] on p "Average" at bounding box center [239, 244] width 35 height 14
click at [218, 250] on input "Average" at bounding box center [214, 244] width 8 height 14
radio input "true"
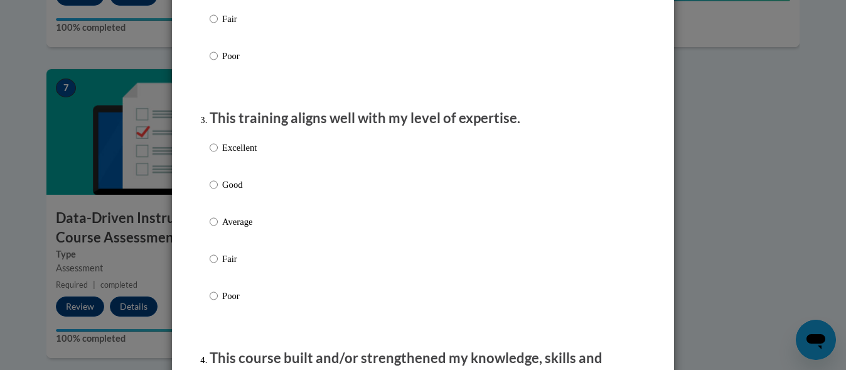
scroll to position [566, 0]
click at [222, 191] on p "Good" at bounding box center [239, 184] width 35 height 14
click at [218, 191] on input "Good" at bounding box center [214, 184] width 8 height 14
radio input "true"
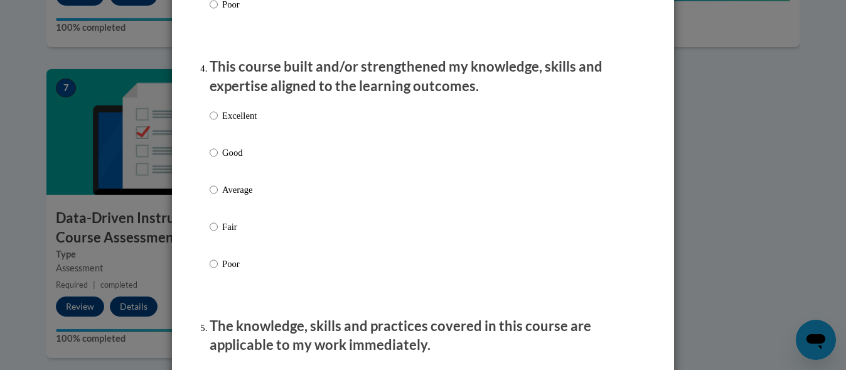
scroll to position [857, 0]
click at [226, 233] on p "Fair" at bounding box center [239, 226] width 35 height 14
click at [218, 233] on input "Fair" at bounding box center [214, 226] width 8 height 14
radio input "true"
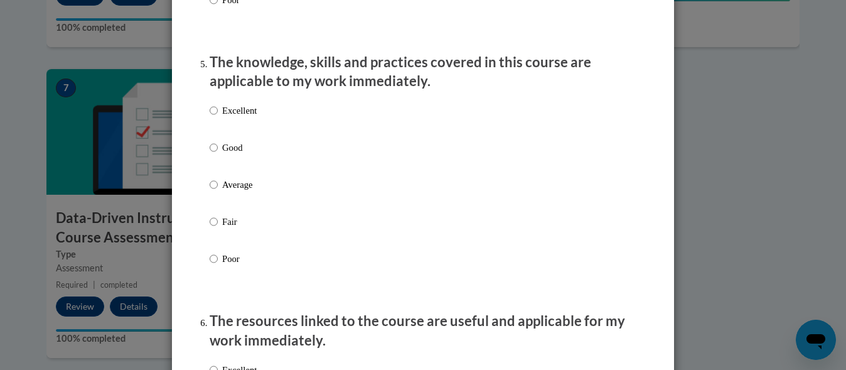
scroll to position [1126, 0]
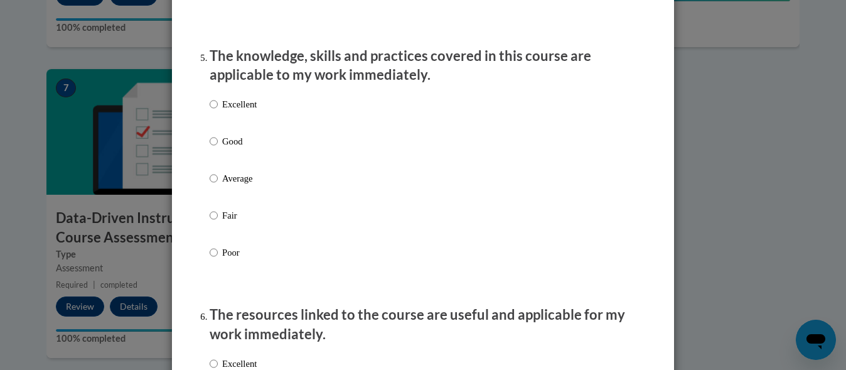
click at [227, 168] on label "Good" at bounding box center [233, 151] width 47 height 34
click at [218, 148] on input "Good" at bounding box center [214, 141] width 8 height 14
radio input "true"
click at [236, 185] on p "Average" at bounding box center [239, 178] width 35 height 14
click at [218, 185] on input "Average" at bounding box center [214, 178] width 8 height 14
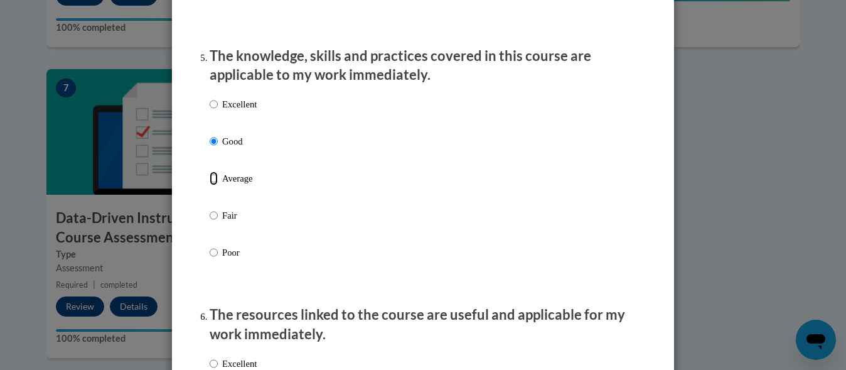
radio input "true"
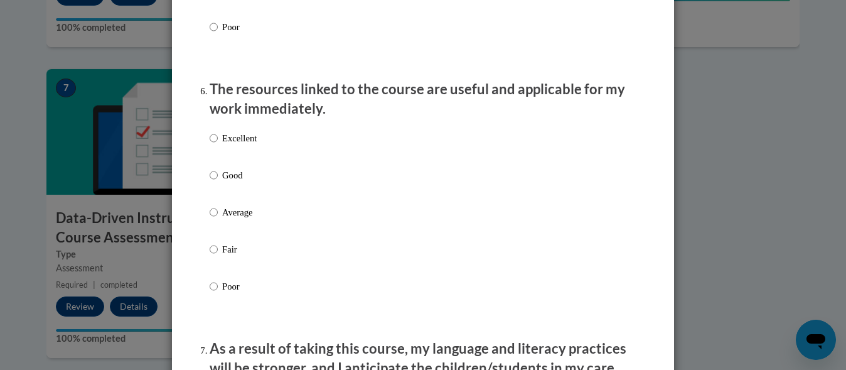
scroll to position [1352, 0]
click at [227, 255] on p "Fair" at bounding box center [239, 249] width 35 height 14
click at [218, 255] on input "Fair" at bounding box center [214, 249] width 8 height 14
radio input "true"
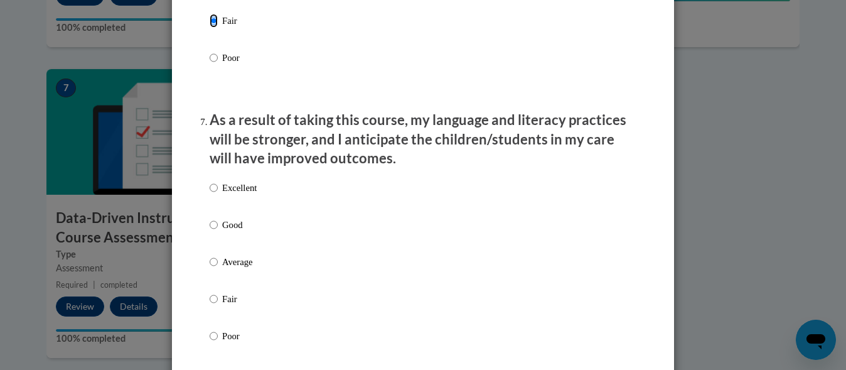
scroll to position [1606, 0]
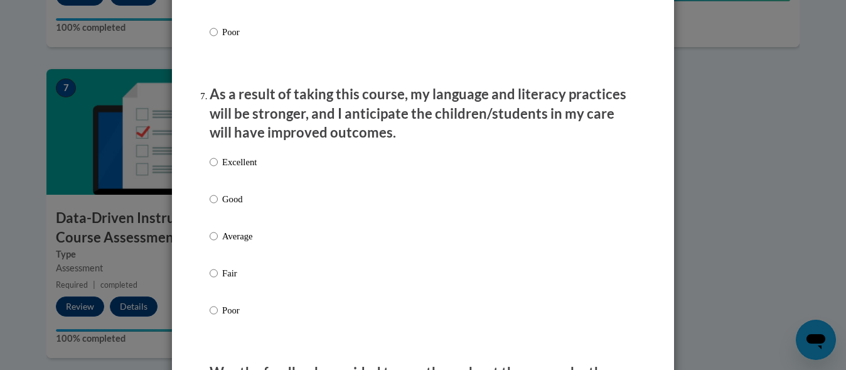
click at [230, 243] on p "Average" at bounding box center [239, 236] width 35 height 14
click at [218, 243] on input "Average" at bounding box center [214, 236] width 8 height 14
radio input "true"
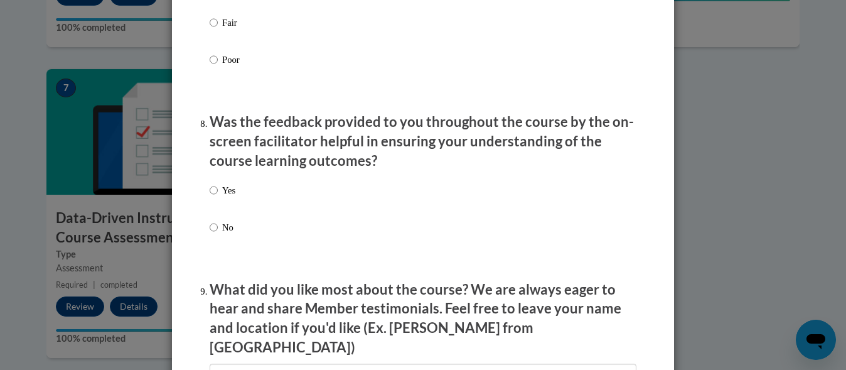
scroll to position [1857, 0]
click at [214, 233] on label "No" at bounding box center [223, 237] width 26 height 34
click at [214, 233] on input "No" at bounding box center [214, 227] width 8 height 14
radio input "true"
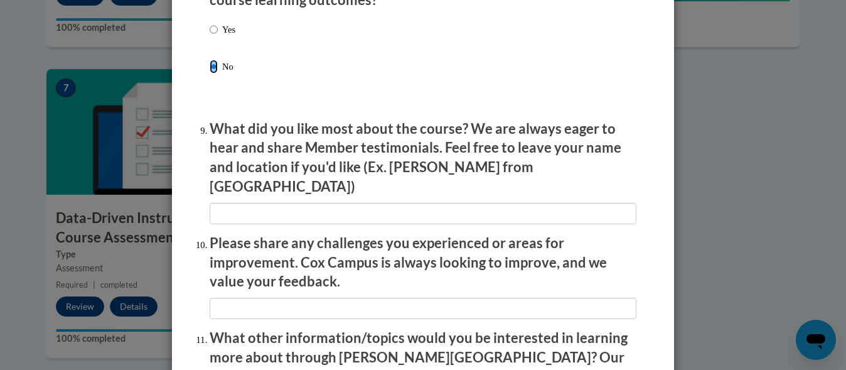
scroll to position [2238, 0]
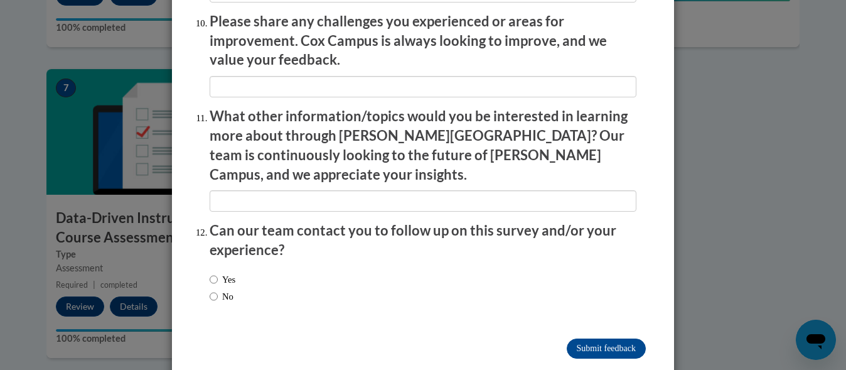
click at [217, 289] on label "No" at bounding box center [222, 296] width 24 height 14
click at [217, 289] on input "No" at bounding box center [214, 296] width 8 height 14
radio input "true"
click at [604, 338] on input "Submit feedback" at bounding box center [606, 348] width 79 height 20
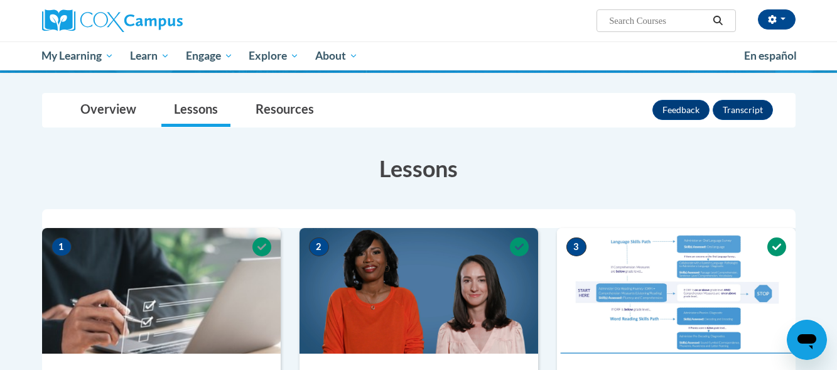
scroll to position [0, 0]
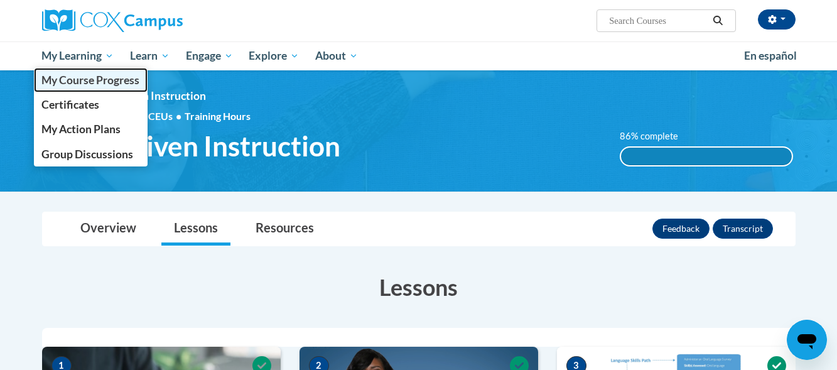
click at [107, 82] on span "My Course Progress" at bounding box center [90, 79] width 98 height 13
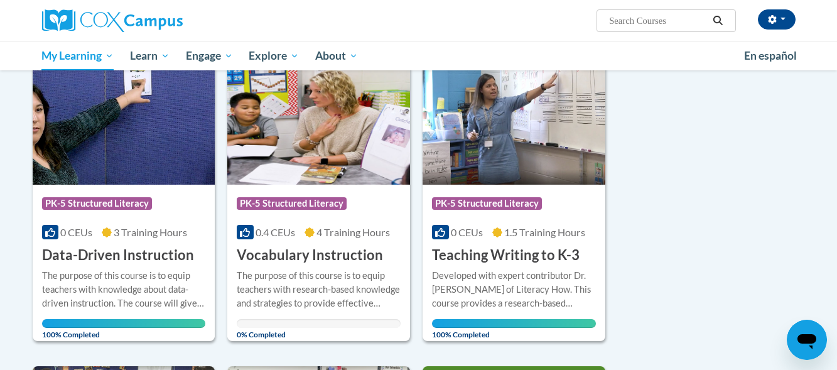
scroll to position [181, 0]
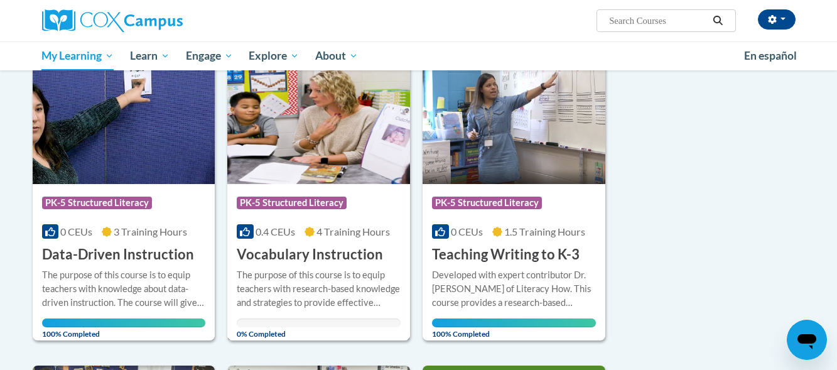
click at [309, 201] on span "PK-5 Structured Literacy" at bounding box center [292, 202] width 110 height 13
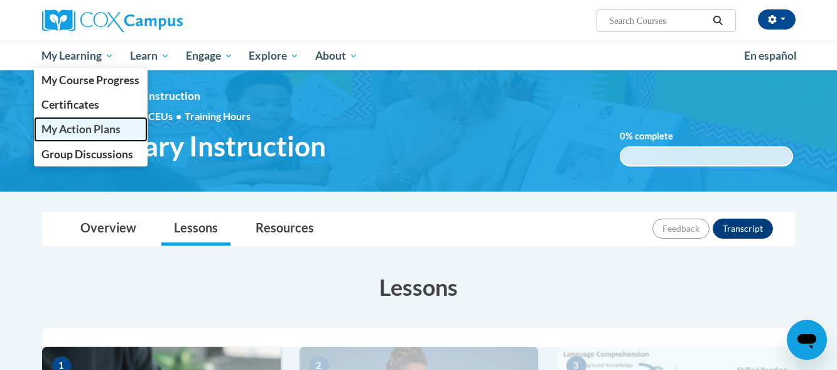
click at [67, 126] on span "My Action Plans" at bounding box center [80, 128] width 79 height 13
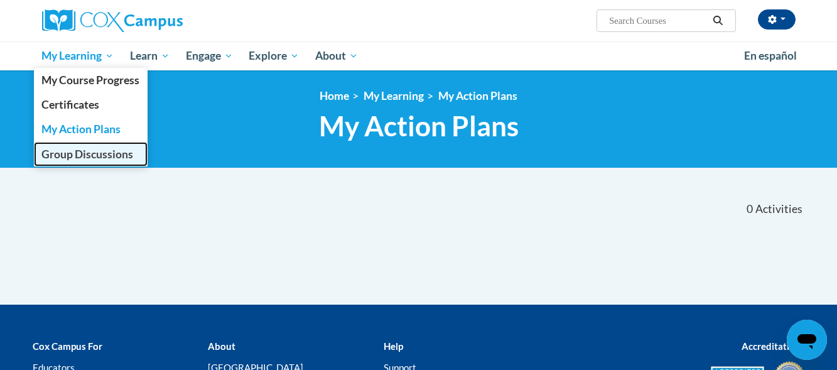
click at [90, 158] on span "Group Discussions" at bounding box center [87, 153] width 92 height 13
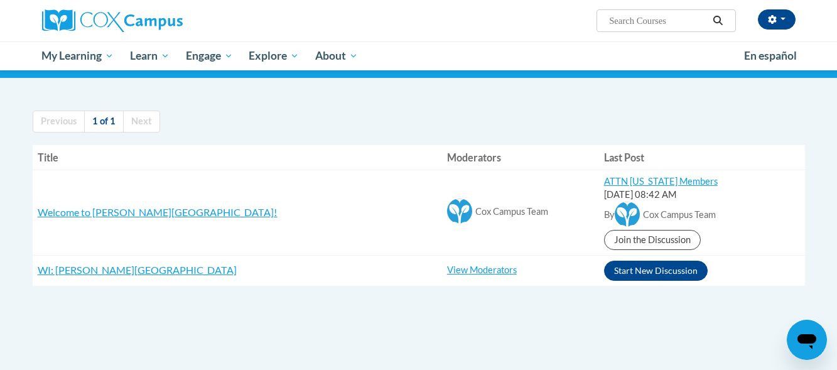
scroll to position [91, 0]
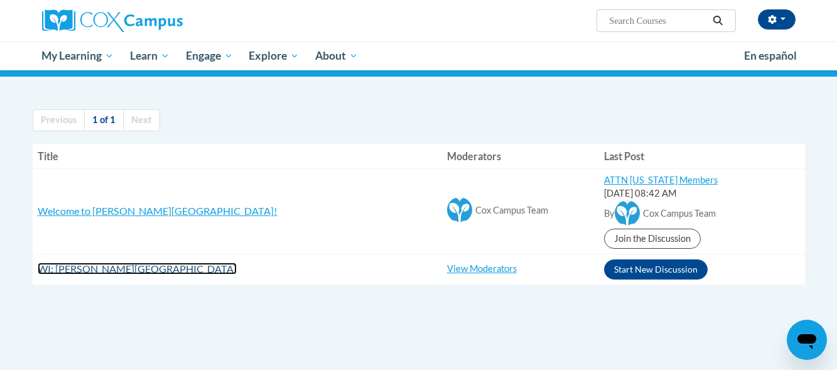
click at [131, 273] on span "WI: [GEOGRAPHIC_DATA]" at bounding box center [137, 268] width 199 height 12
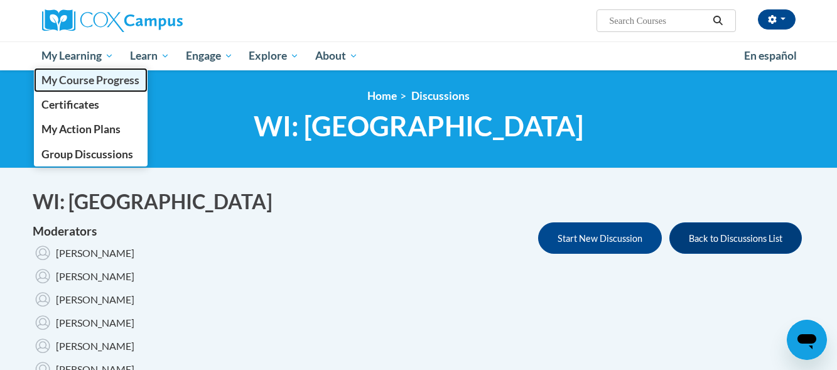
click at [94, 78] on span "My Course Progress" at bounding box center [90, 79] width 98 height 13
